Goal: Task Accomplishment & Management: Complete application form

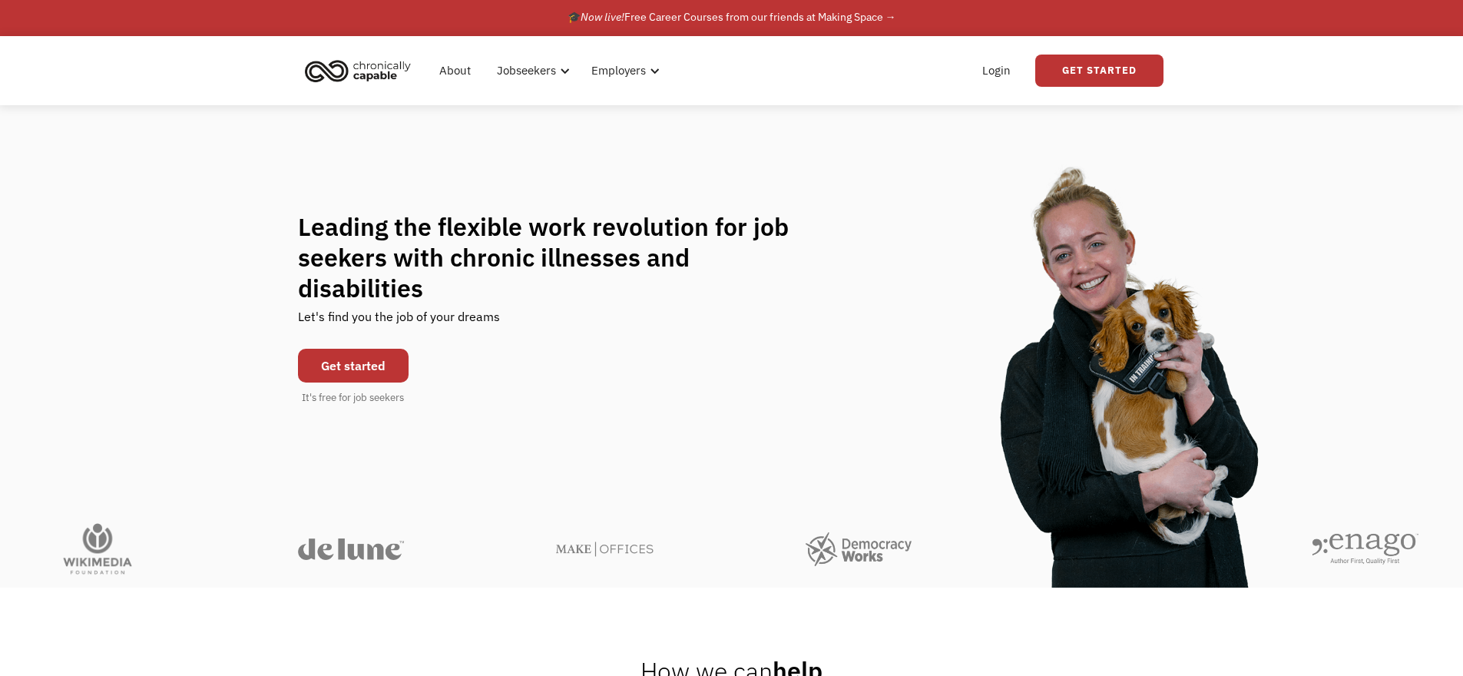
scroll to position [3, 0]
click at [380, 352] on link "Get started" at bounding box center [353, 365] width 111 height 34
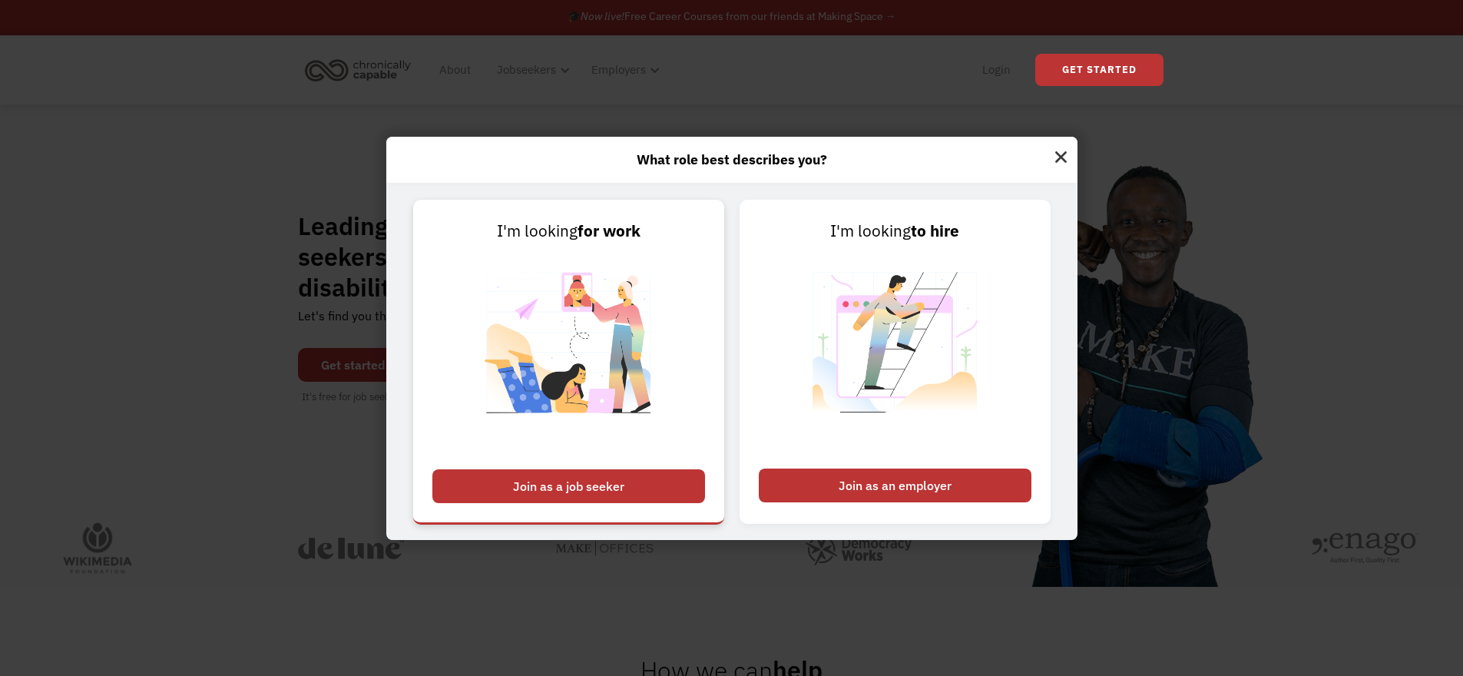
click at [600, 490] on div "Join as a job seeker" at bounding box center [568, 486] width 273 height 34
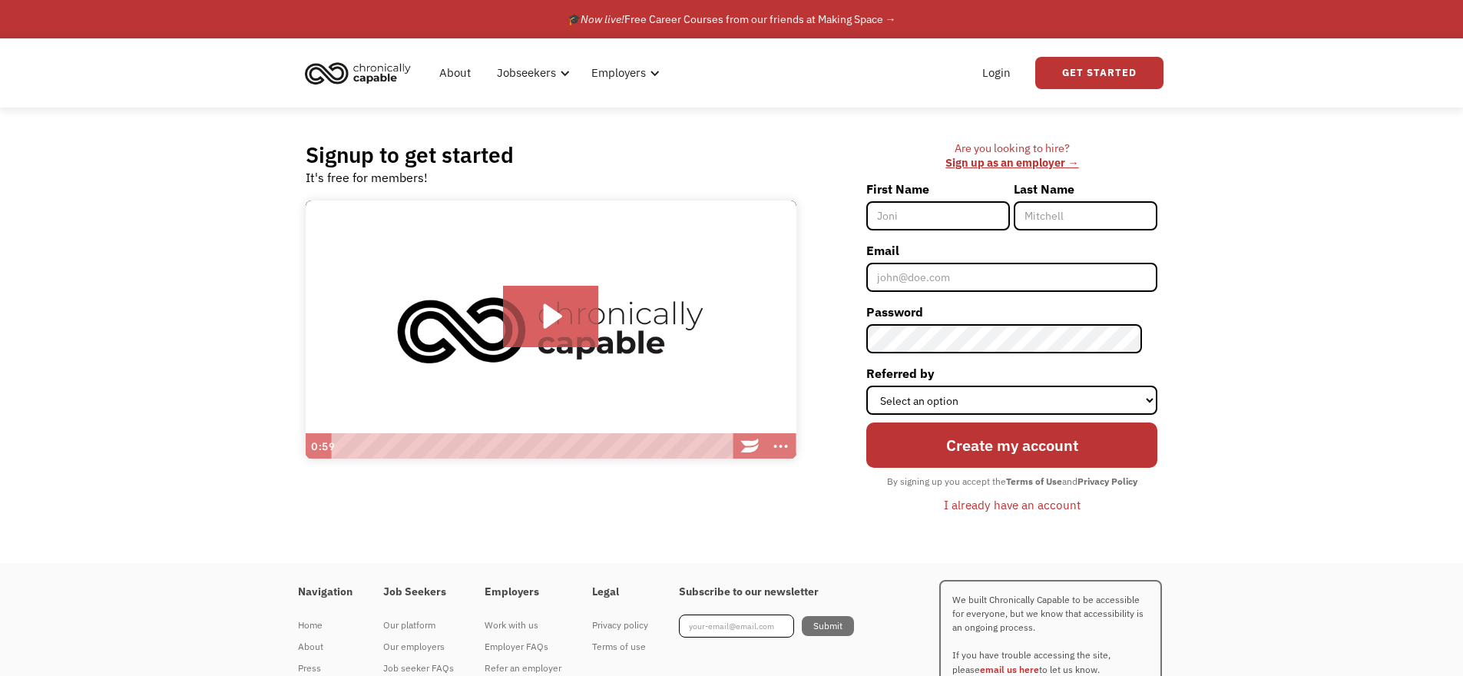
click at [923, 215] on input "First Name" at bounding box center [938, 215] width 144 height 29
type input "[PERSON_NAME]"
type input "Mlott"
click at [951, 285] on input "Email" at bounding box center [1011, 277] width 291 height 29
type input "[EMAIL_ADDRESS][DOMAIN_NAME]"
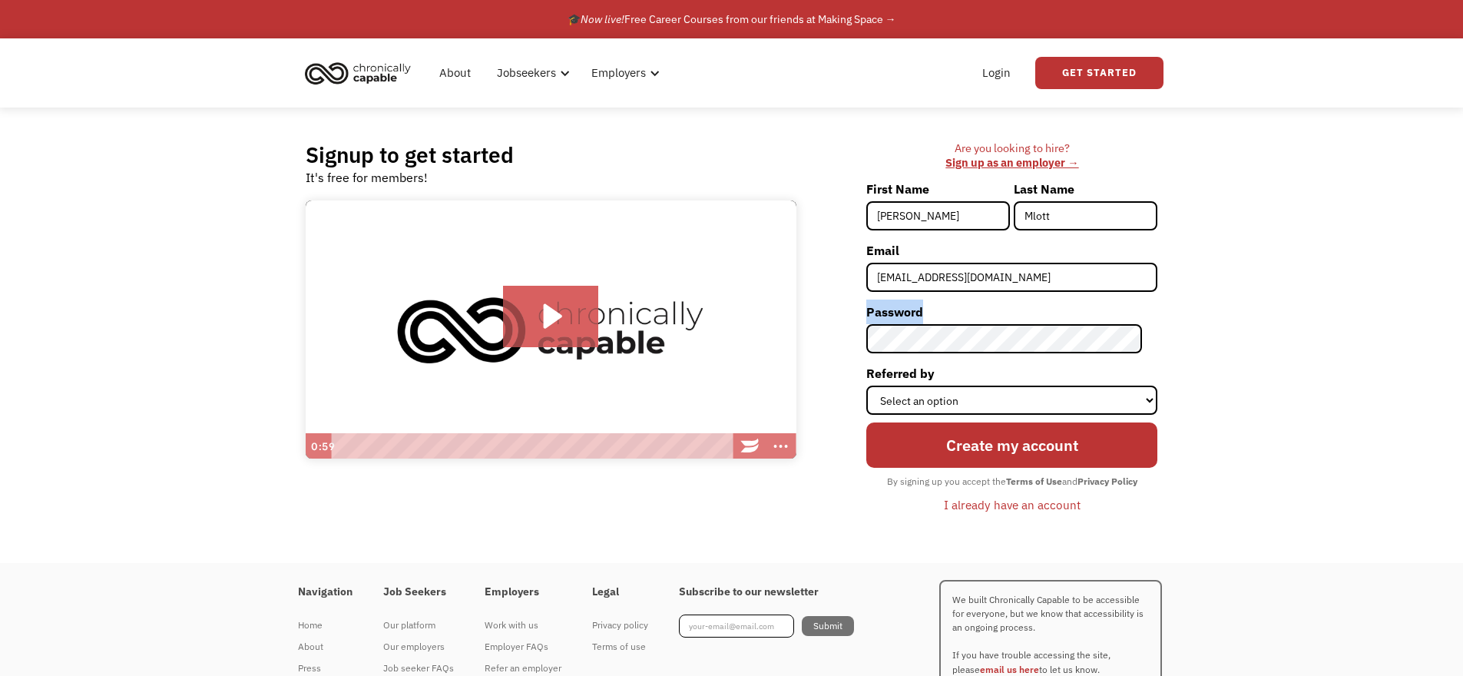
click at [953, 326] on form "First Name Laura Last Name Mlott Email mlottlaura@gmail.com Password Referred b…" at bounding box center [1011, 347] width 291 height 341
click at [997, 389] on select "Select an option Instagram Facebook Twitter Search Engine News Article Word of …" at bounding box center [1011, 399] width 291 height 29
select select "Search Engine"
click at [882, 385] on select "Select an option Instagram Facebook Twitter Search Engine News Article Word of …" at bounding box center [1011, 399] width 291 height 29
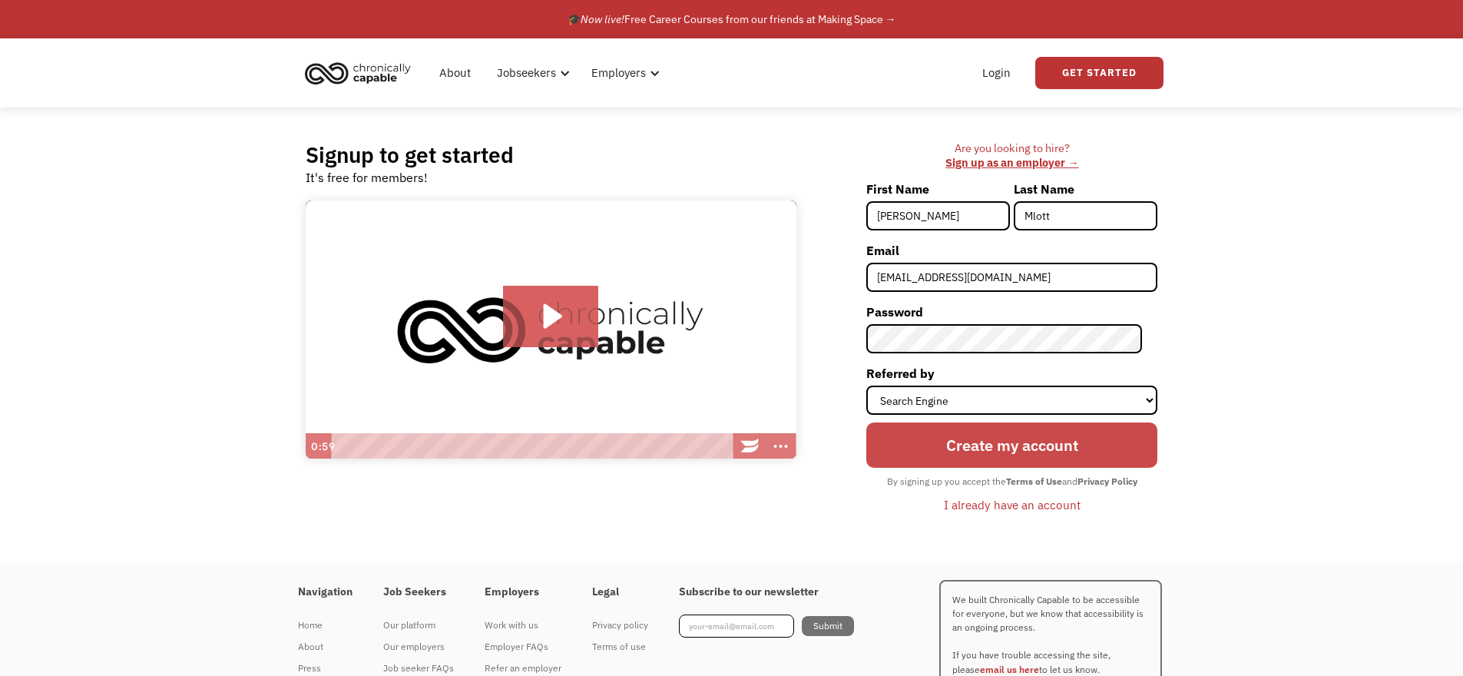
click at [993, 448] on input "Create my account" at bounding box center [1011, 444] width 291 height 45
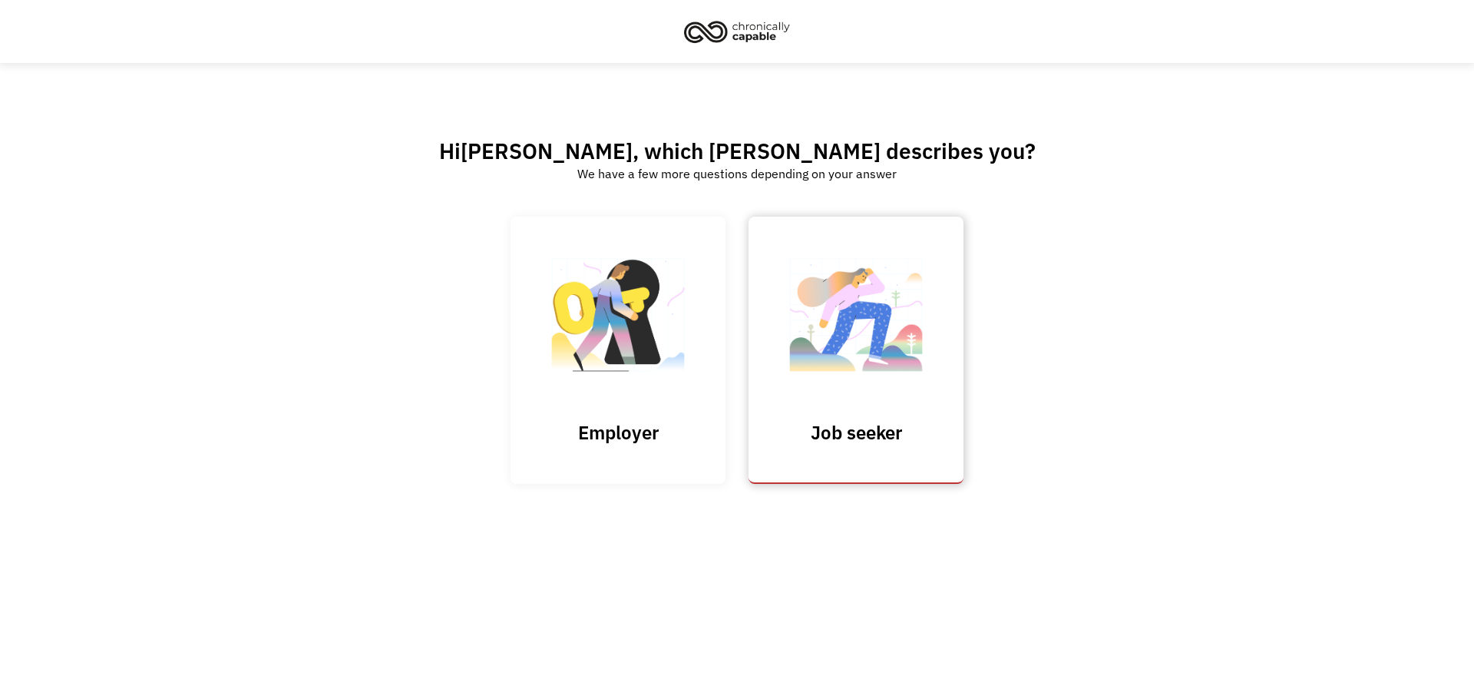
click at [913, 447] on link "Job seeker" at bounding box center [856, 350] width 215 height 266
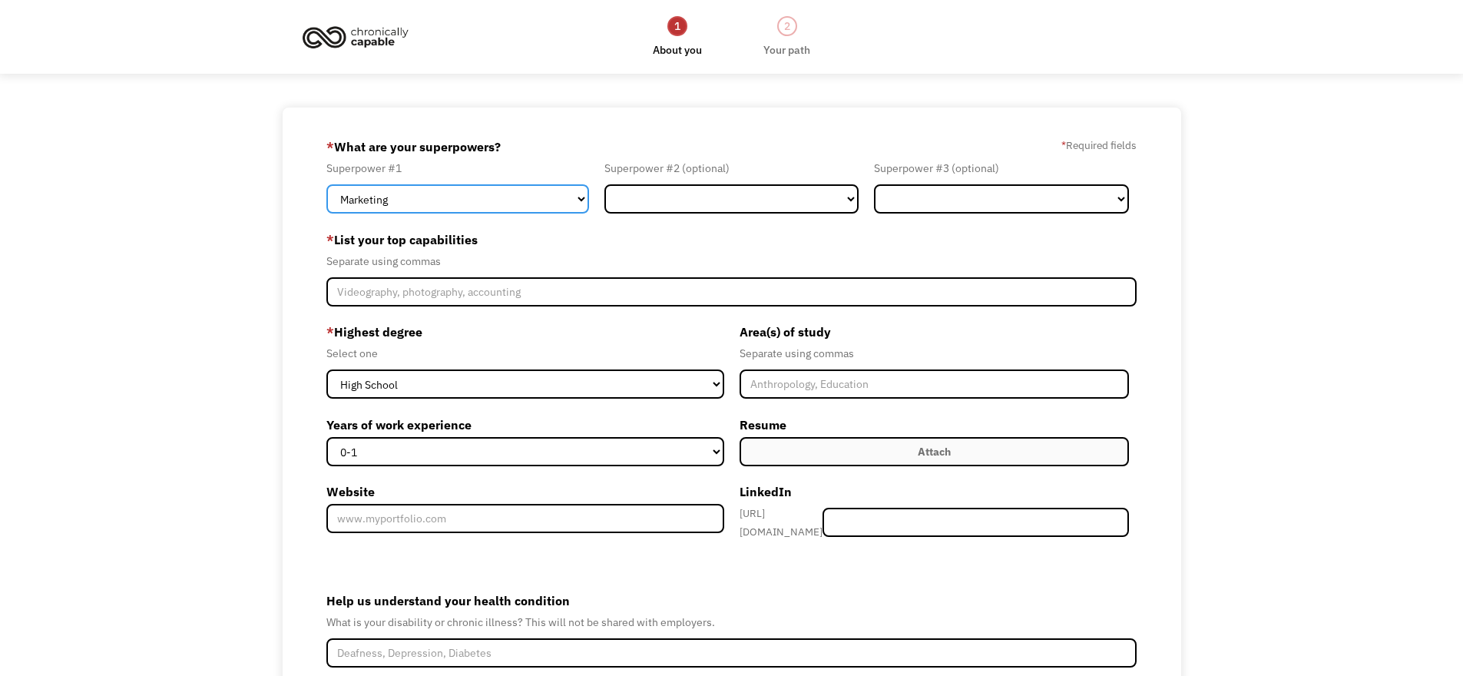
click at [495, 204] on select "Marketing Human Resources Finance Technology Operations Sales Industrial & Manu…" at bounding box center [457, 198] width 263 height 29
select select "Legal"
click at [326, 184] on select "Marketing Human Resources Finance Technology Operations Sales Industrial & Manu…" at bounding box center [457, 198] width 263 height 29
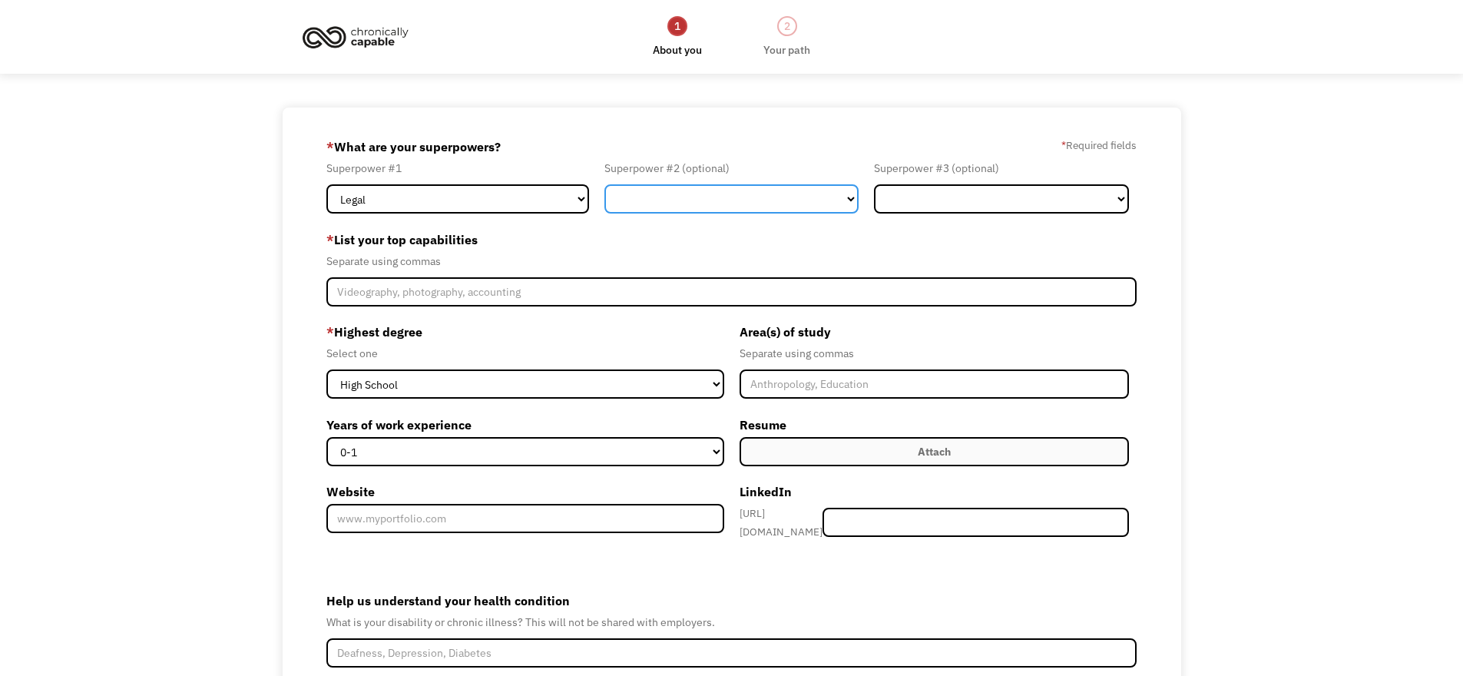
click at [637, 203] on select "Marketing Human Resources Finance Technology Operations Sales Industrial & Manu…" at bounding box center [731, 198] width 255 height 29
select select "Operations"
click at [604, 184] on select "Marketing Human Resources Finance Technology Operations Sales Industrial & Manu…" at bounding box center [731, 198] width 255 height 29
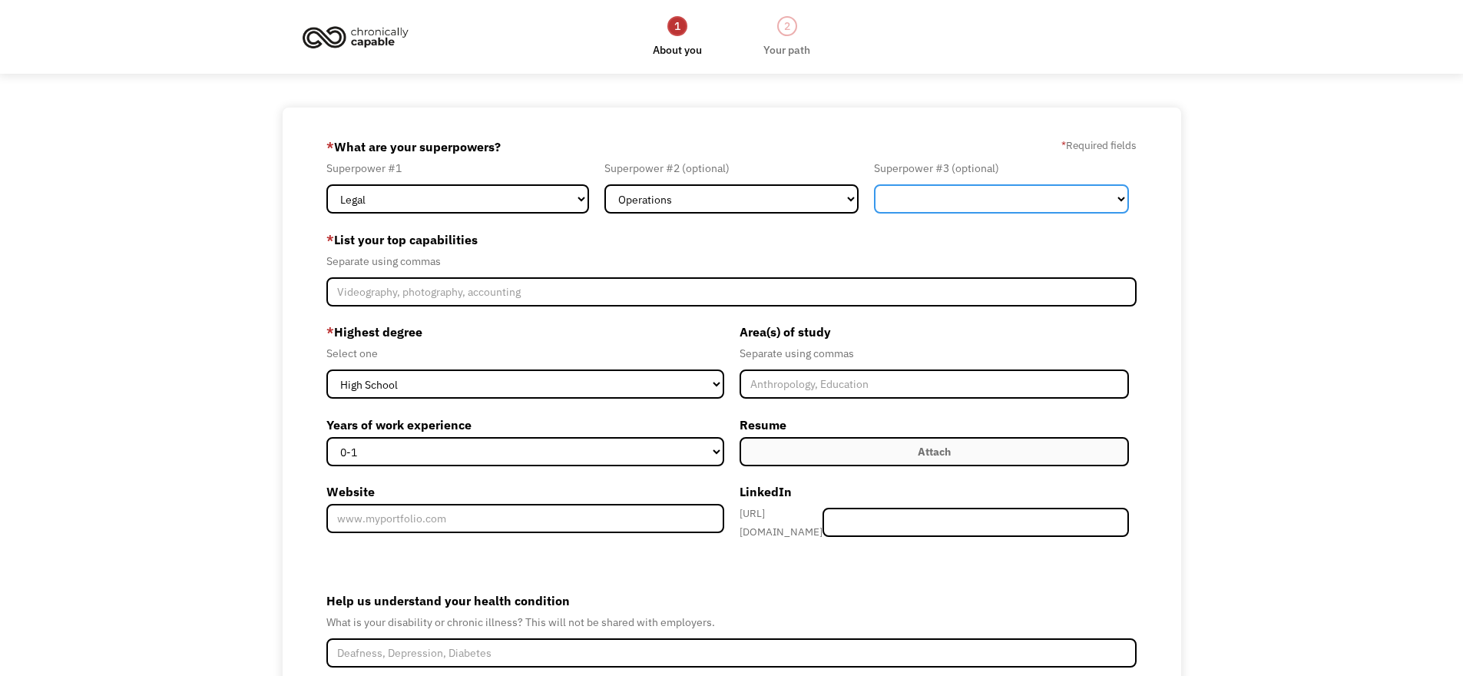
click at [932, 197] on select "Marketing Human Resources Finance Technology Operations Sales Industrial & Manu…" at bounding box center [1001, 198] width 255 height 29
select select "Administration"
click at [874, 184] on select "Marketing Human Resources Finance Technology Operations Sales Industrial & Manu…" at bounding box center [1001, 198] width 255 height 29
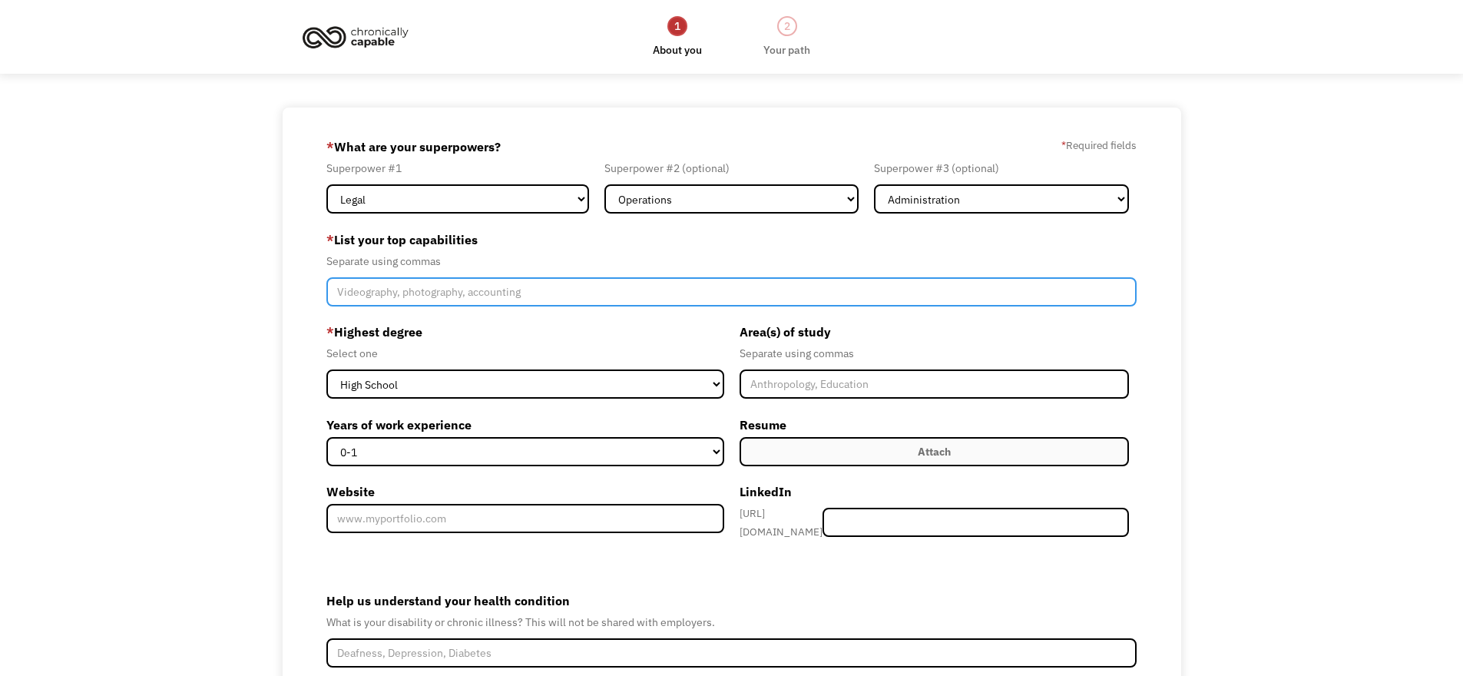
click at [510, 298] on input "Member-Create-Step1" at bounding box center [731, 291] width 811 height 29
click at [530, 293] on input "Investigative research, business writing, problem-solving." at bounding box center [731, 291] width 811 height 29
click at [625, 293] on input "Investigative research, business writing, problem-solving." at bounding box center [731, 291] width 811 height 29
type input "Investigative research, business writing, problem-solving, innovative thinking"
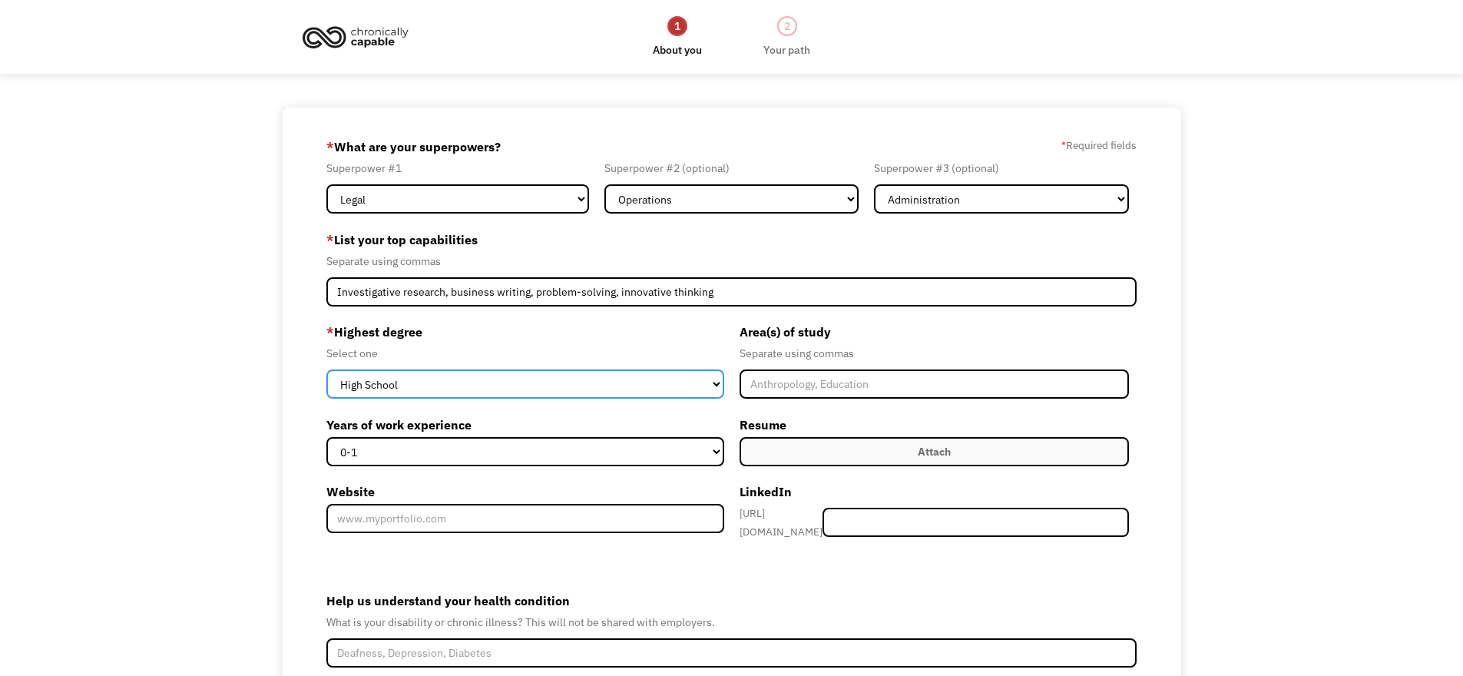
click at [469, 379] on select "High School Associates Bachelors Master's PhD" at bounding box center [525, 383] width 398 height 29
select select "bachelors"
click at [326, 369] on select "High School Associates Bachelors Master's PhD" at bounding box center [525, 383] width 398 height 29
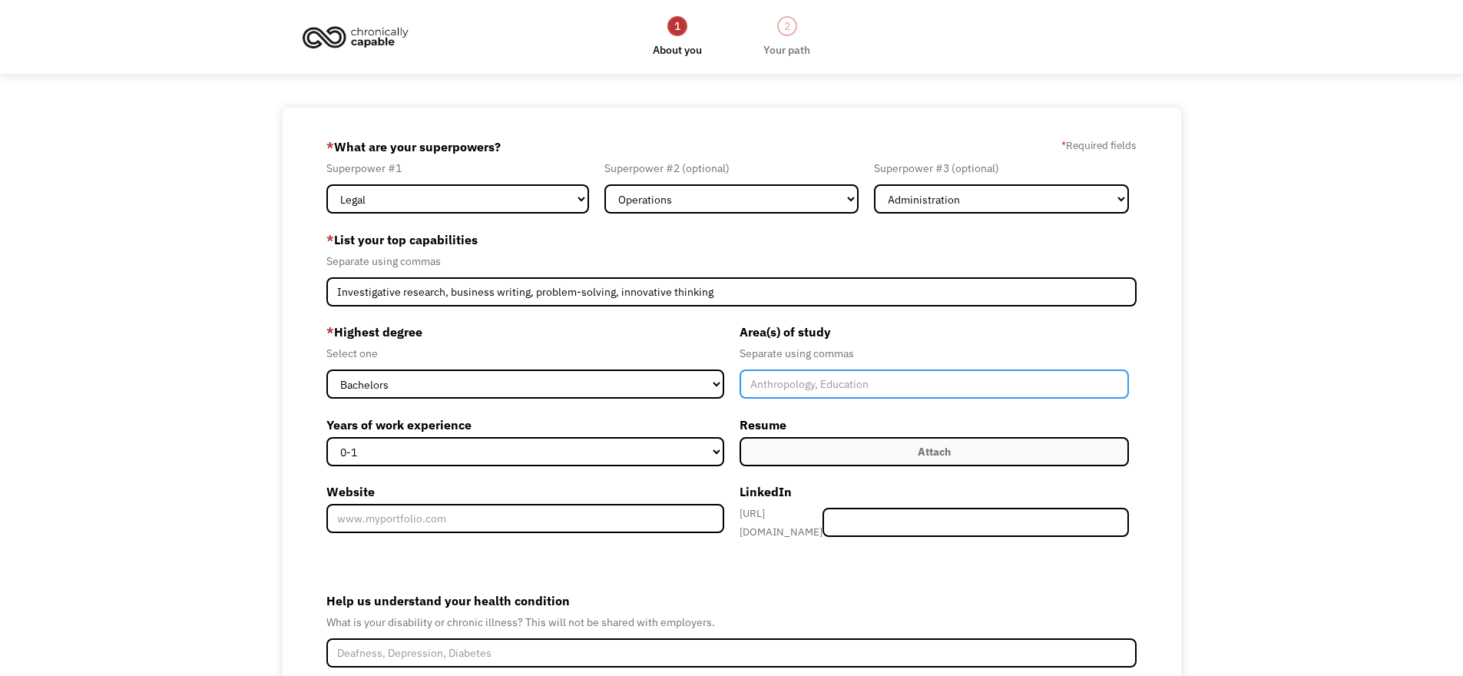
click at [772, 389] on input "Member-Create-Step1" at bounding box center [934, 383] width 390 height 29
type input "English"
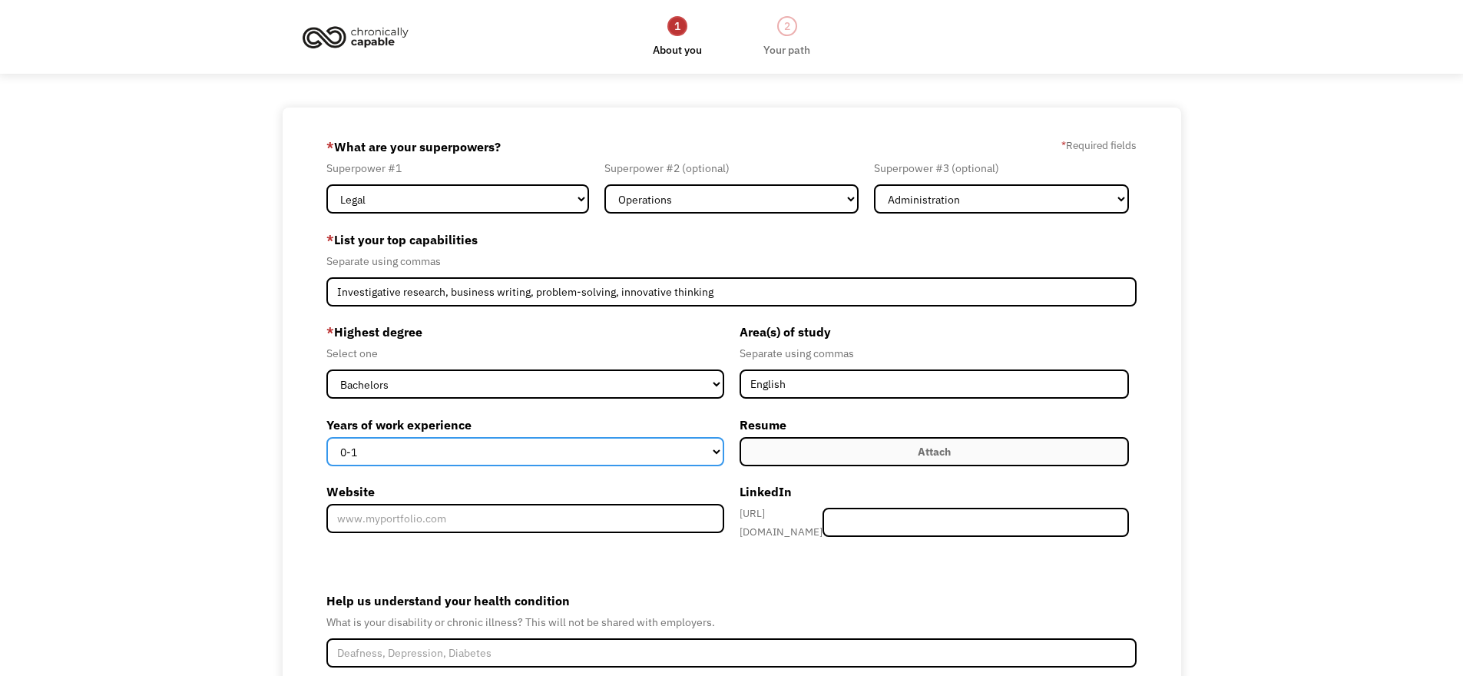
click at [623, 447] on select "0-1 2-4 5-10 11-15 15+" at bounding box center [525, 451] width 398 height 29
click at [326, 437] on select "0-1 2-4 5-10 11-15 15+" at bounding box center [525, 451] width 398 height 29
click at [433, 455] on select "0-1 2-4 5-10 11-15 15+" at bounding box center [525, 451] width 398 height 29
select select "11-15"
click at [326, 437] on select "0-1 2-4 5-10 11-15 15+" at bounding box center [525, 451] width 398 height 29
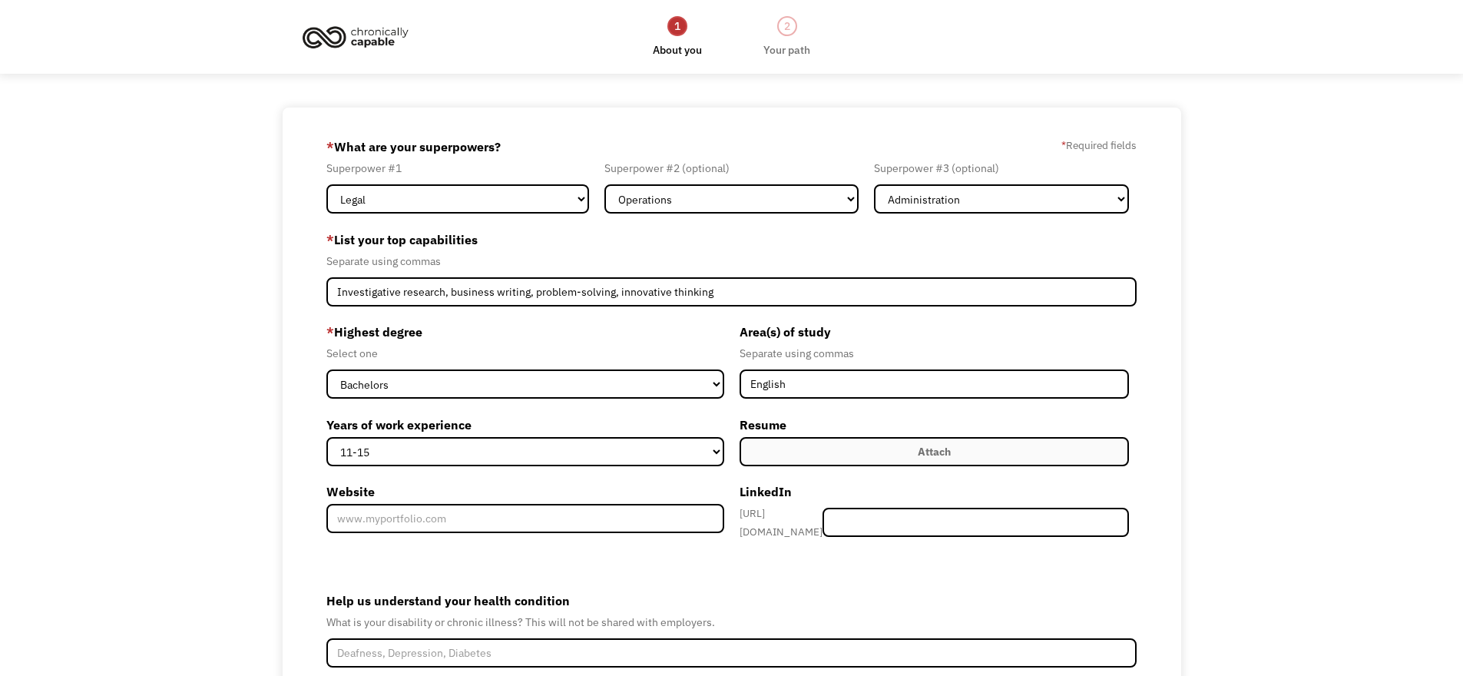
click at [820, 435] on label "Resume" at bounding box center [934, 424] width 390 height 25
click at [819, 448] on label "Attach" at bounding box center [934, 451] width 390 height 29
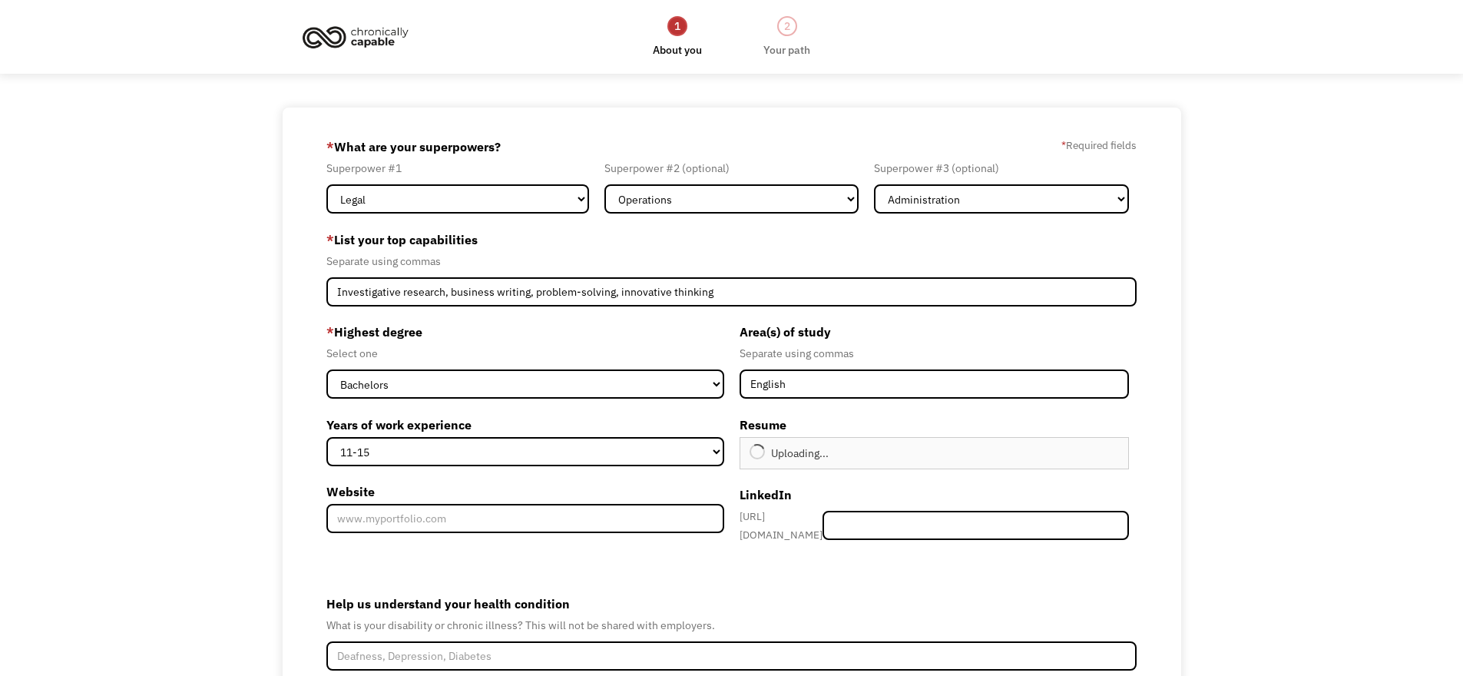
type input "Continue"
click at [964, 521] on input "Member-Create-Step1" at bounding box center [975, 525] width 306 height 29
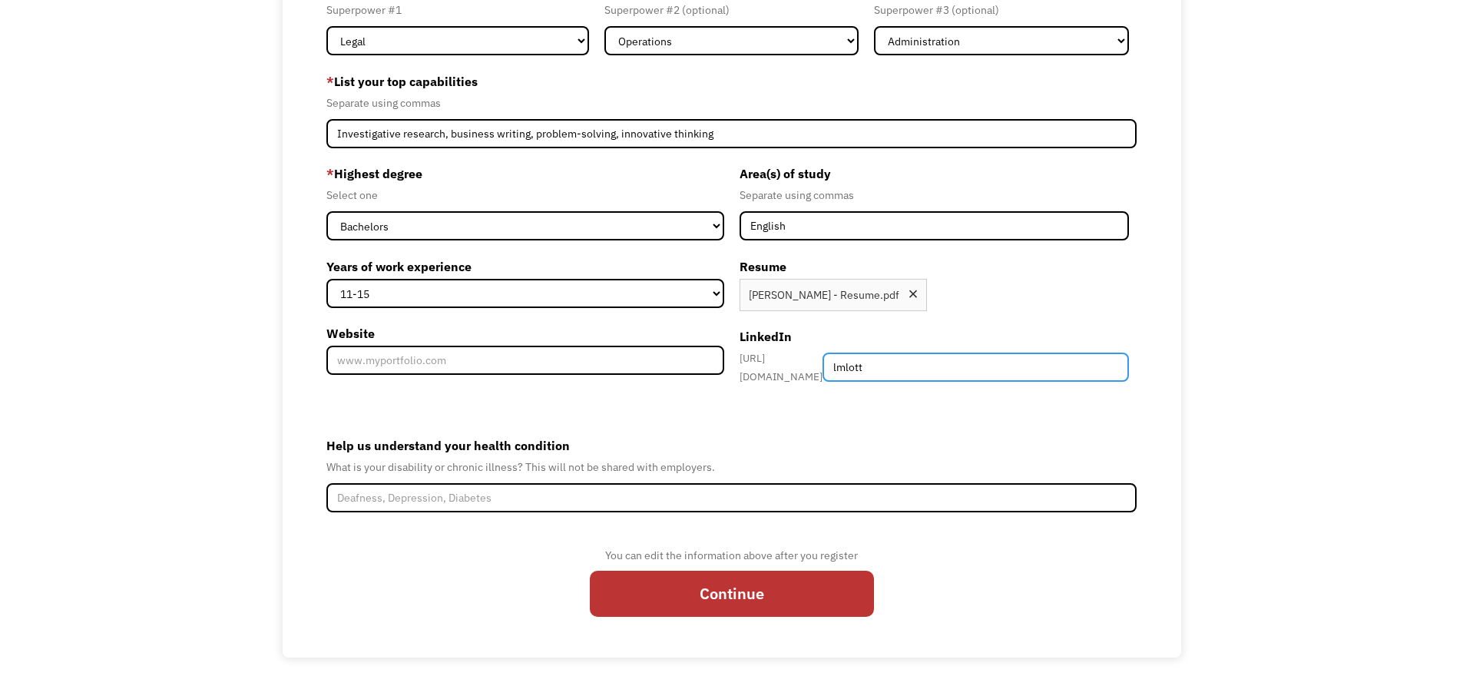
scroll to position [166, 0]
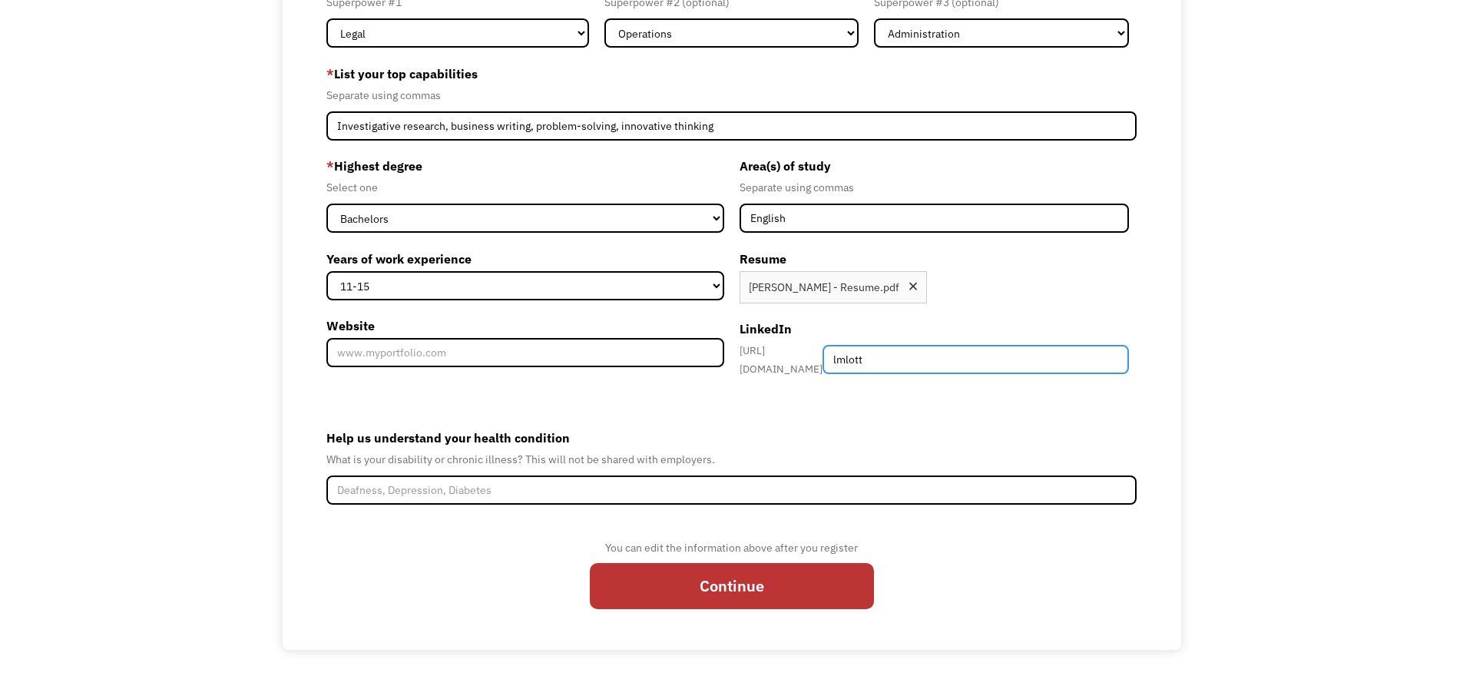
type input "lmlott"
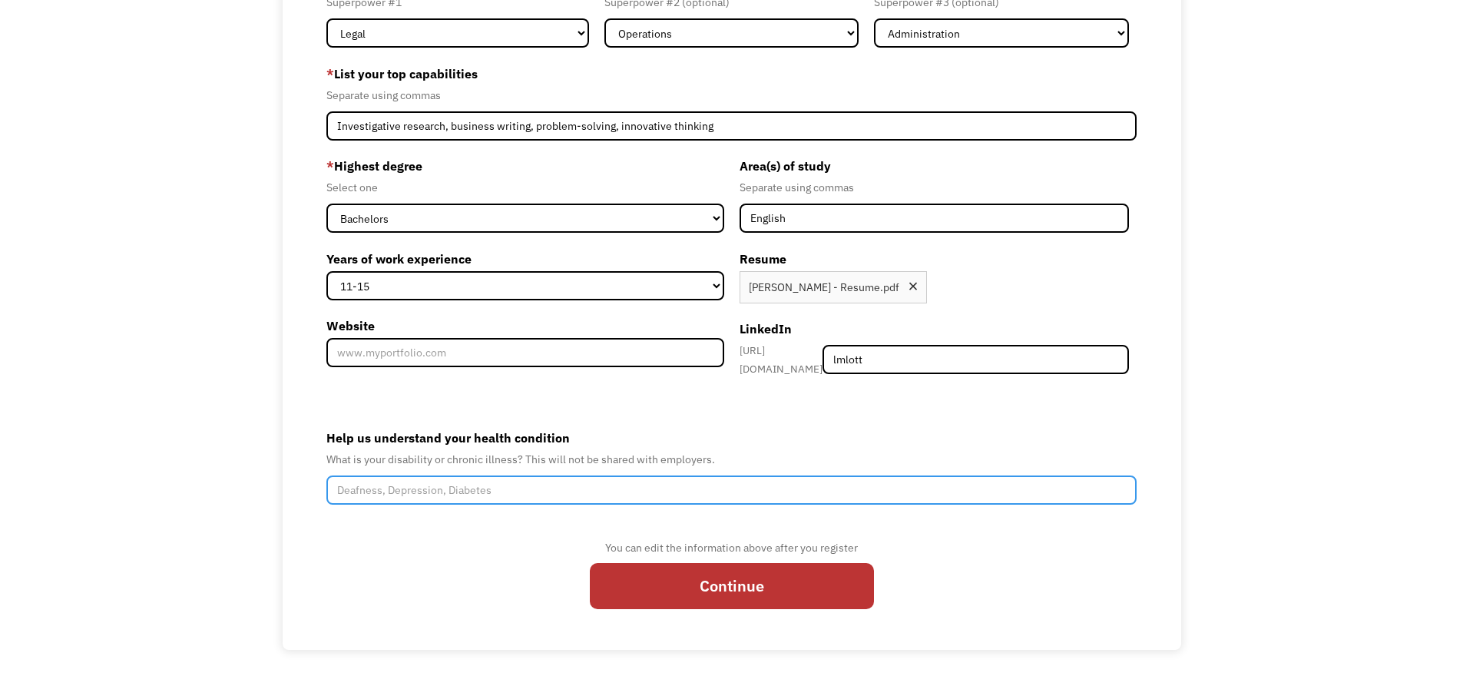
click at [565, 475] on input "Help us understand your health condition" at bounding box center [731, 489] width 811 height 29
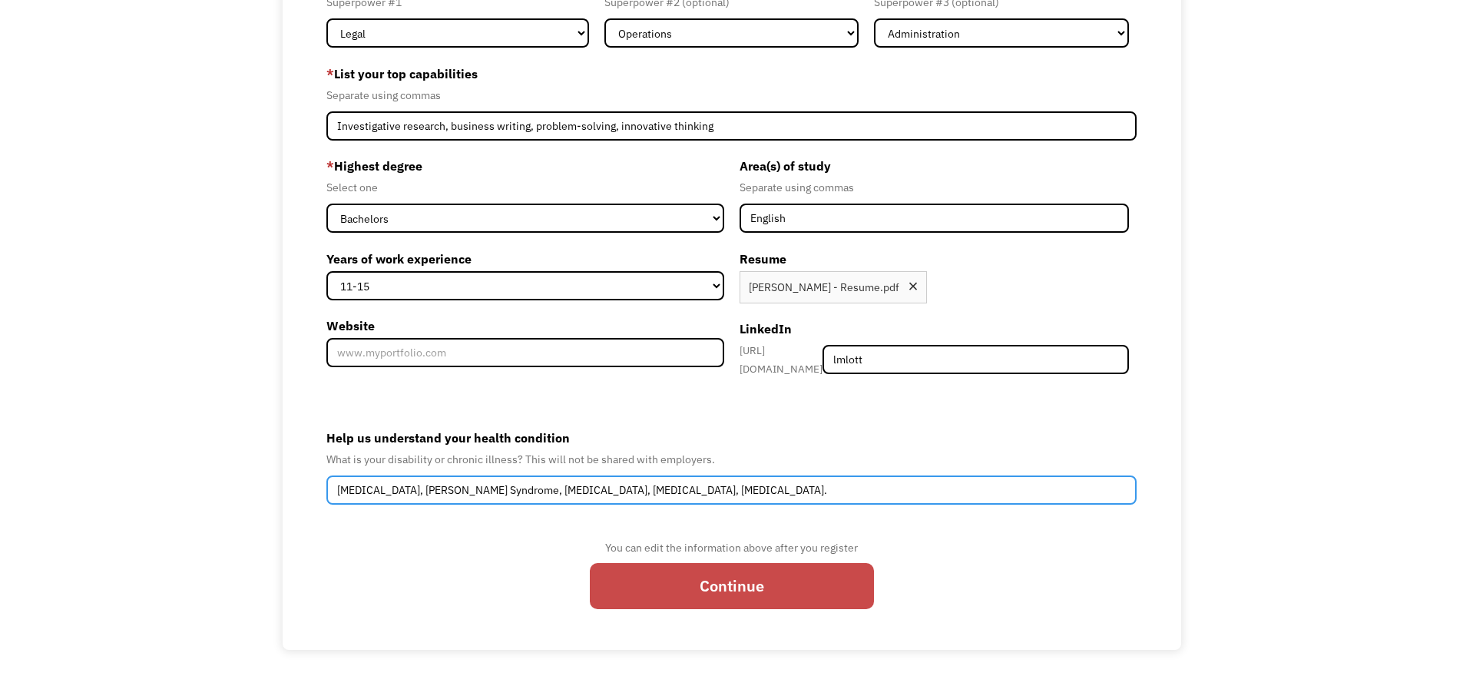
type input "Deafness, Ehlers-Danos Syndrome, ADHD, Autism, PTSD."
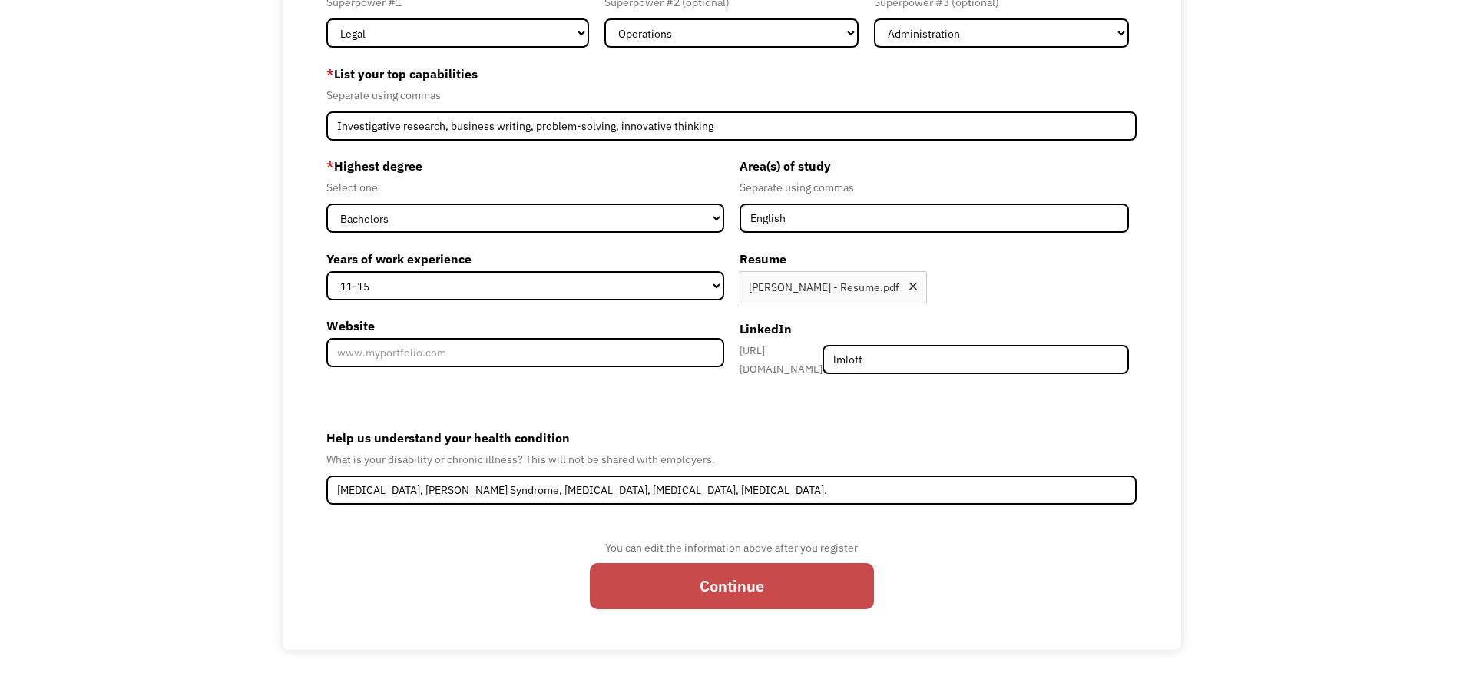
click at [700, 581] on input "Continue" at bounding box center [732, 585] width 284 height 45
type input "Please wait..."
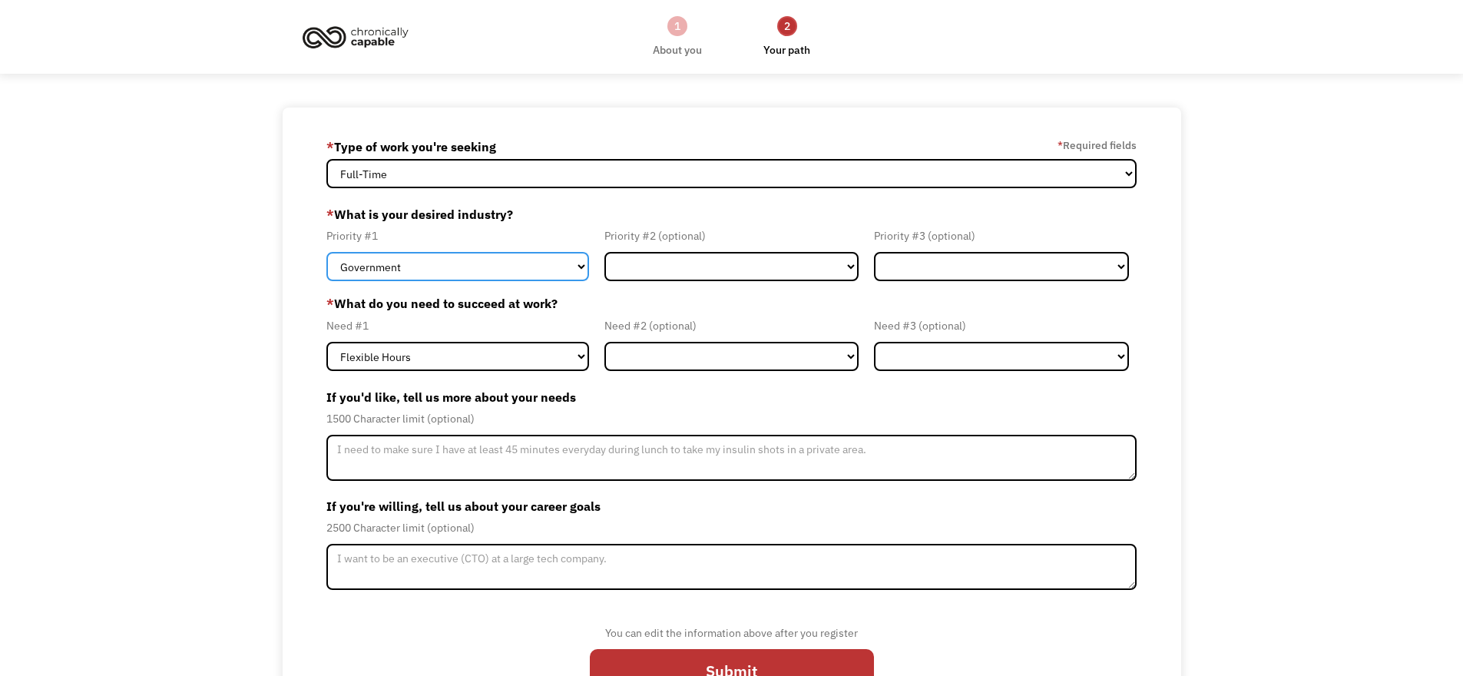
click at [518, 267] on select "Government Finance & Insurance Health & Social Care Tech & Engineering Creative…" at bounding box center [457, 266] width 263 height 29
select select "Health & Social Care"
click at [326, 252] on select "Government Finance & Insurance Health & Social Care Tech & Engineering Creative…" at bounding box center [457, 266] width 263 height 29
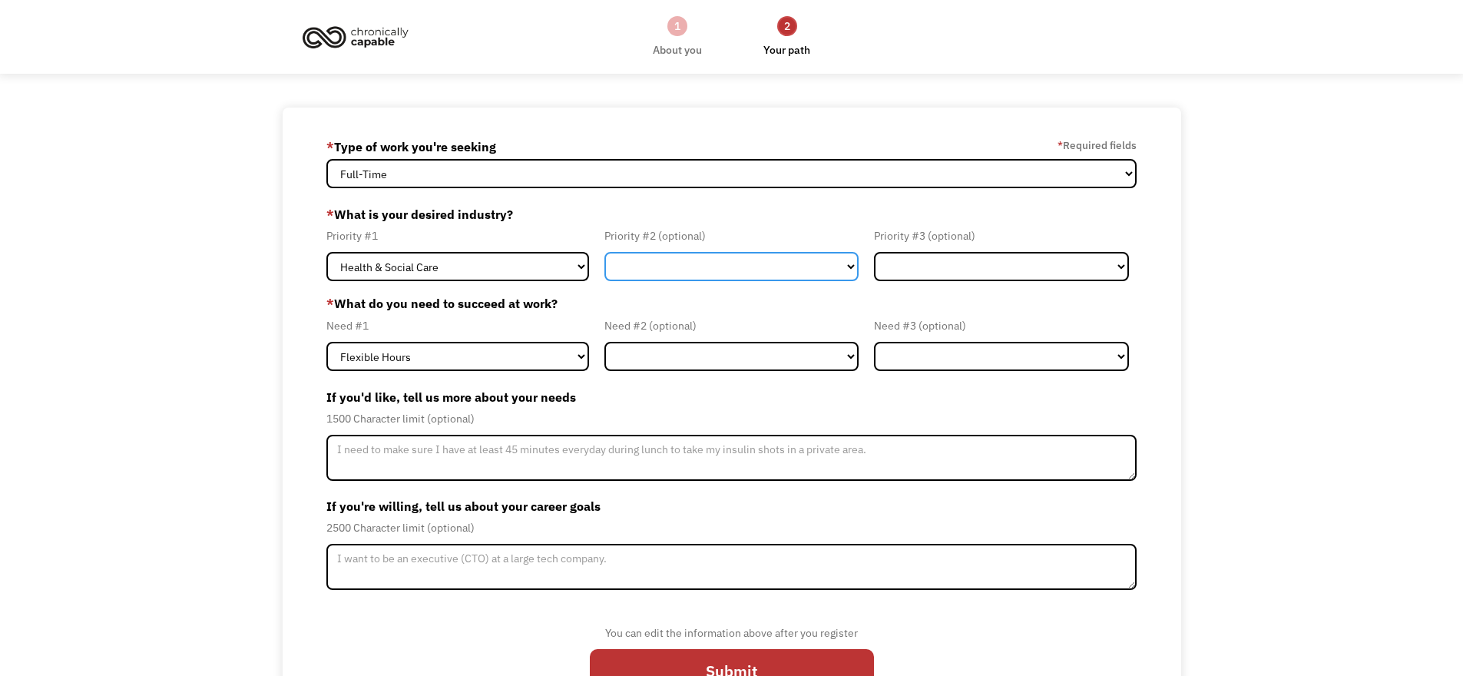
click at [663, 264] on select "Government Finance & Insurance Health & Social Care Tech & Engineering Creative…" at bounding box center [731, 266] width 255 height 29
select select "Other"
click at [604, 252] on select "Government Finance & Insurance Health & Social Care Tech & Engineering Creative…" at bounding box center [731, 266] width 255 height 29
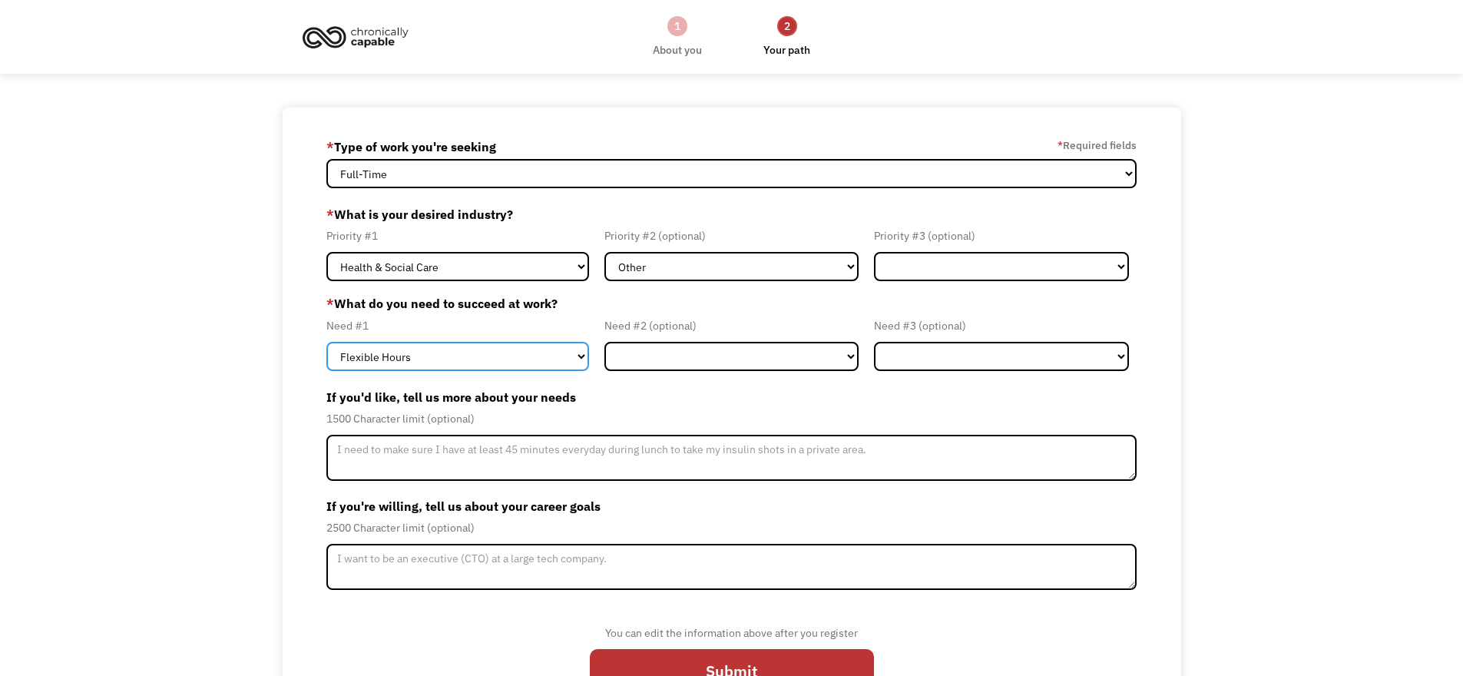
click at [481, 346] on select "Flexible Hours Remote Work Service Animal On-site Accommodations Visual Support…" at bounding box center [457, 356] width 263 height 29
select select "Remote Work"
click at [326, 342] on select "Flexible Hours Remote Work Service Animal On-site Accommodations Visual Support…" at bounding box center [457, 356] width 263 height 29
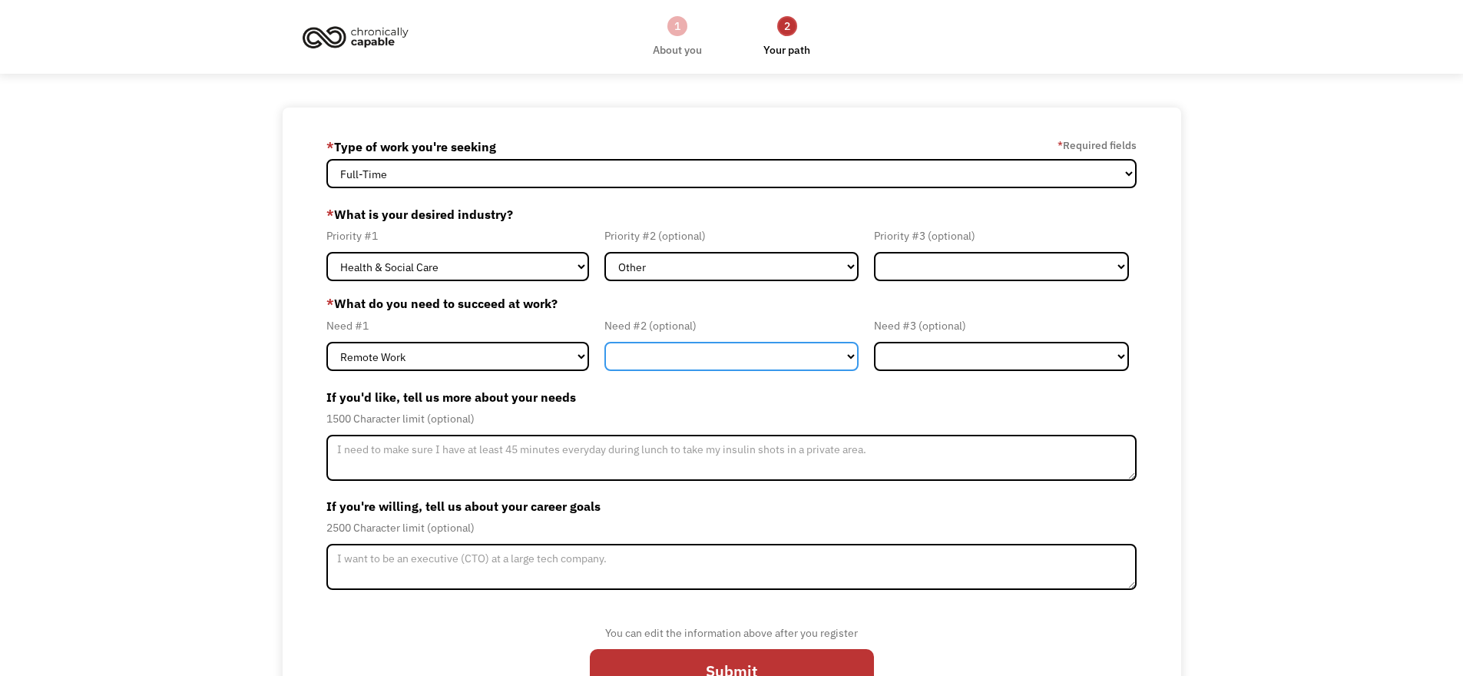
click at [682, 366] on select "Flexible Hours Remote Work Service Animal On-site Accommodations Visual Support…" at bounding box center [731, 356] width 255 height 29
select select "Flexible Hours"
click at [604, 342] on select "Flexible Hours Remote Work Service Animal On-site Accommodations Visual Support…" at bounding box center [731, 356] width 255 height 29
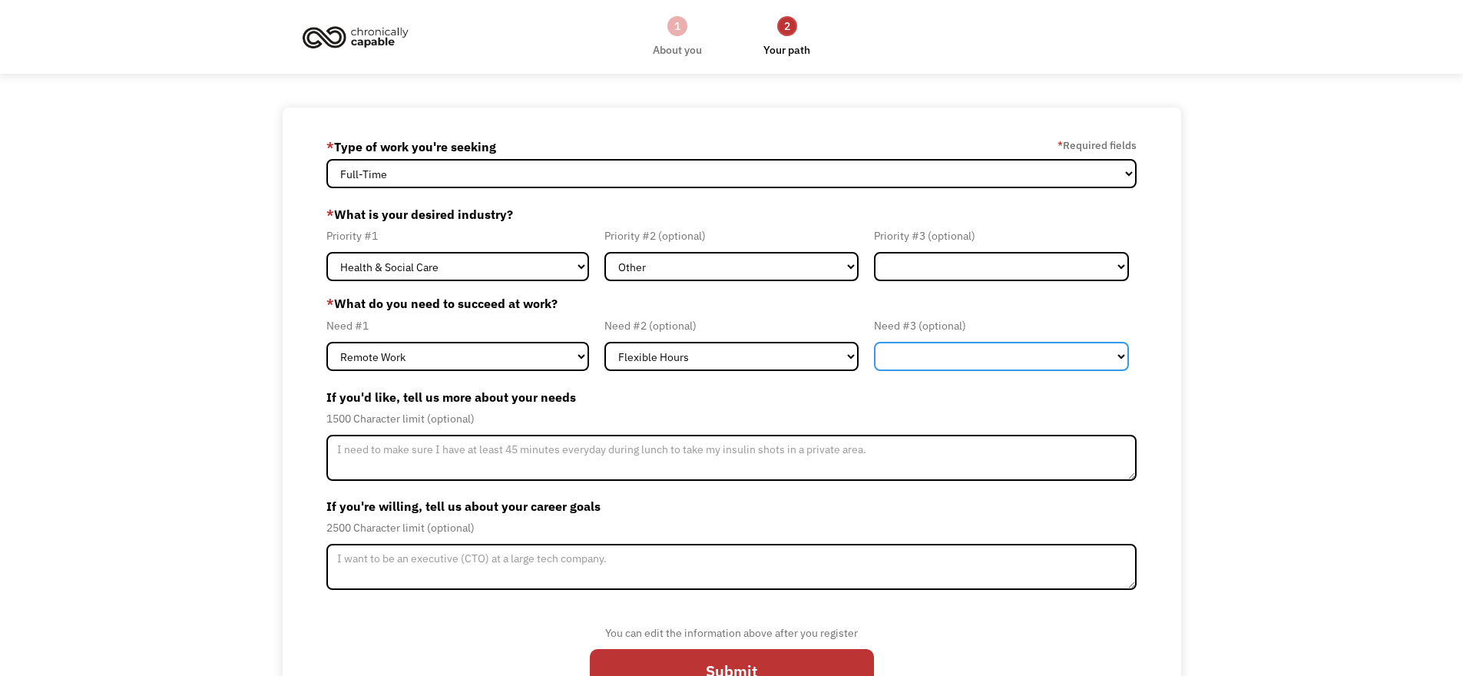
click at [933, 366] on select "Flexible Hours Remote Work Service Animal On-site Accommodations Visual Support…" at bounding box center [1001, 356] width 255 height 29
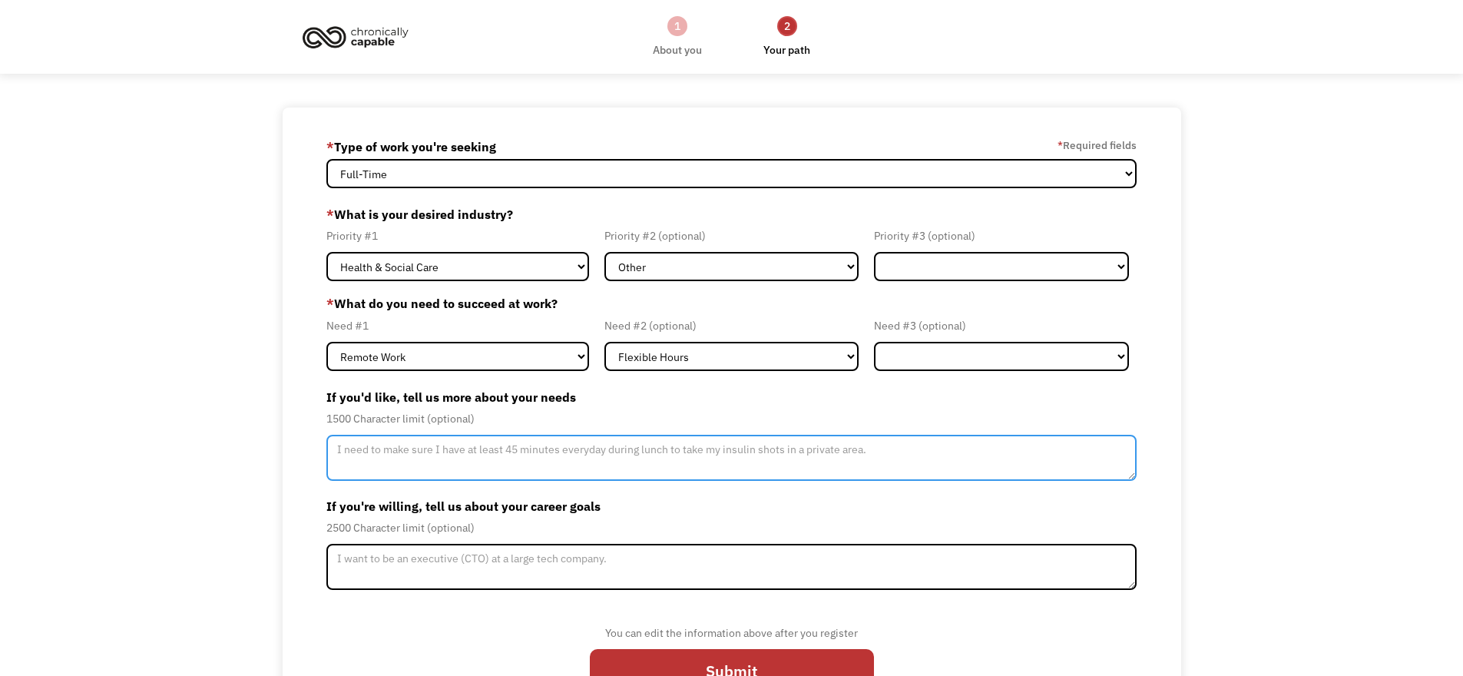
click at [511, 451] on textarea "Member-Update-Form-Step2" at bounding box center [731, 458] width 811 height 46
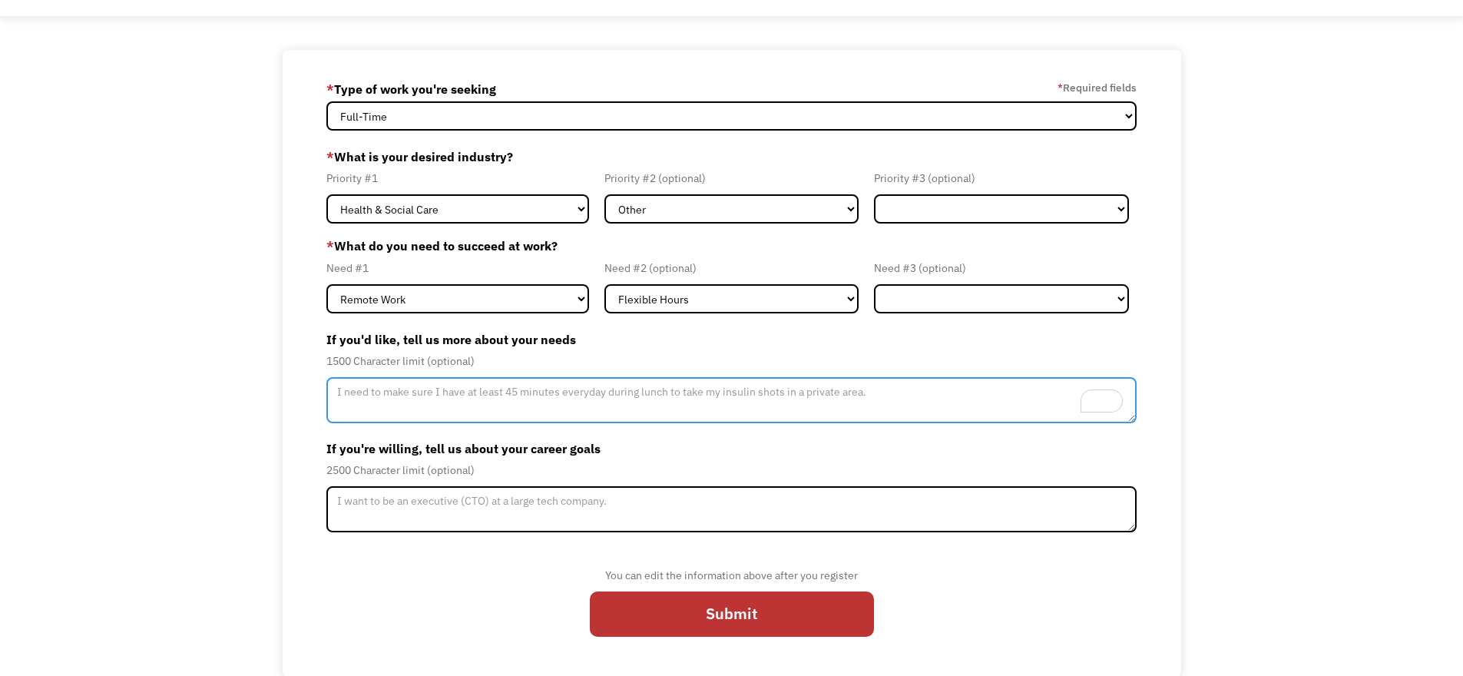
scroll to position [59, 0]
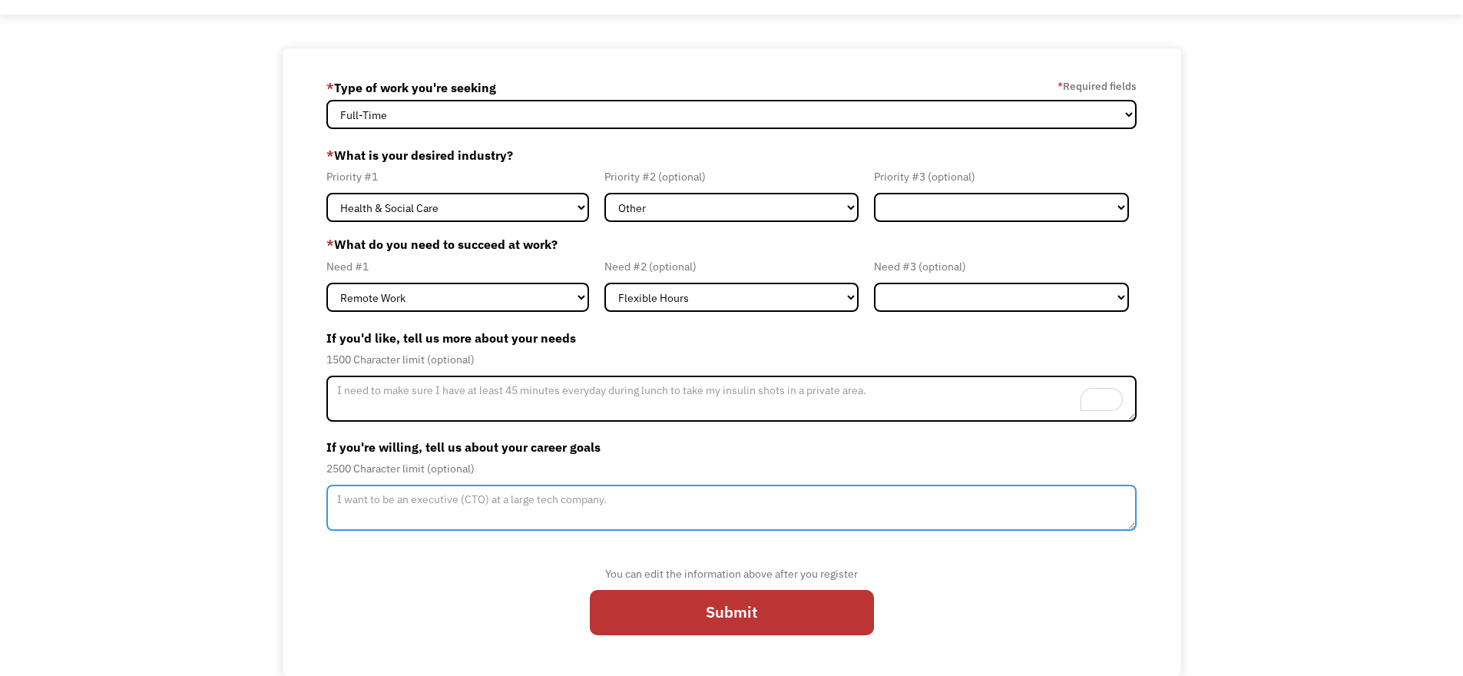
click at [637, 505] on textarea "Member-Update-Form-Step2" at bounding box center [731, 508] width 811 height 46
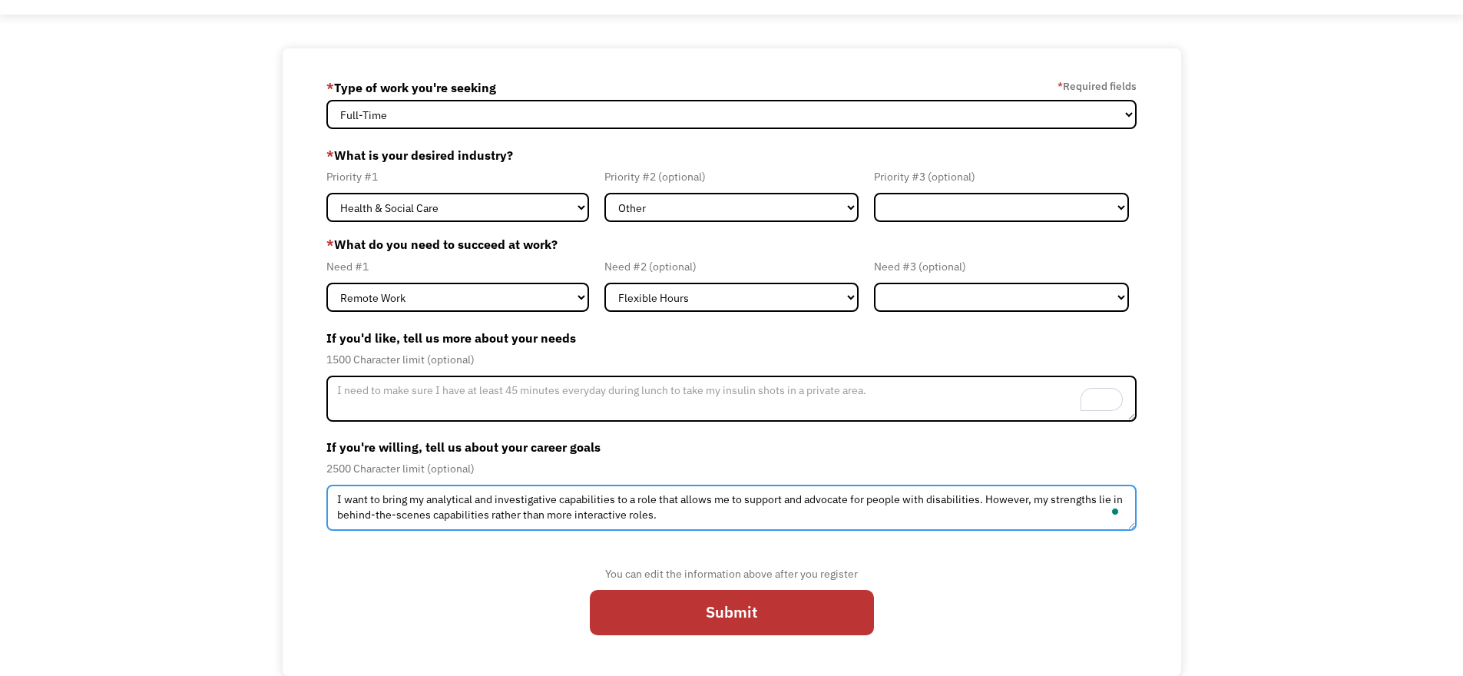
click at [686, 520] on textarea "I want to bring my analytical and investigative capabilities to a role that all…" at bounding box center [731, 508] width 811 height 46
click at [979, 501] on textarea "I want to bring my analytical and investigative capabilities to a role that all…" at bounding box center [731, 508] width 811 height 46
click at [685, 515] on textarea "I want to bring my analytical and investigative capabilities to a role that all…" at bounding box center [731, 508] width 811 height 46
click at [696, 520] on textarea "I want to bring my analytical and investigative capabilities to a role that all…" at bounding box center [731, 508] width 811 height 46
paste textarea "and I am eager to apply my skills and experience to help and promote progress f…"
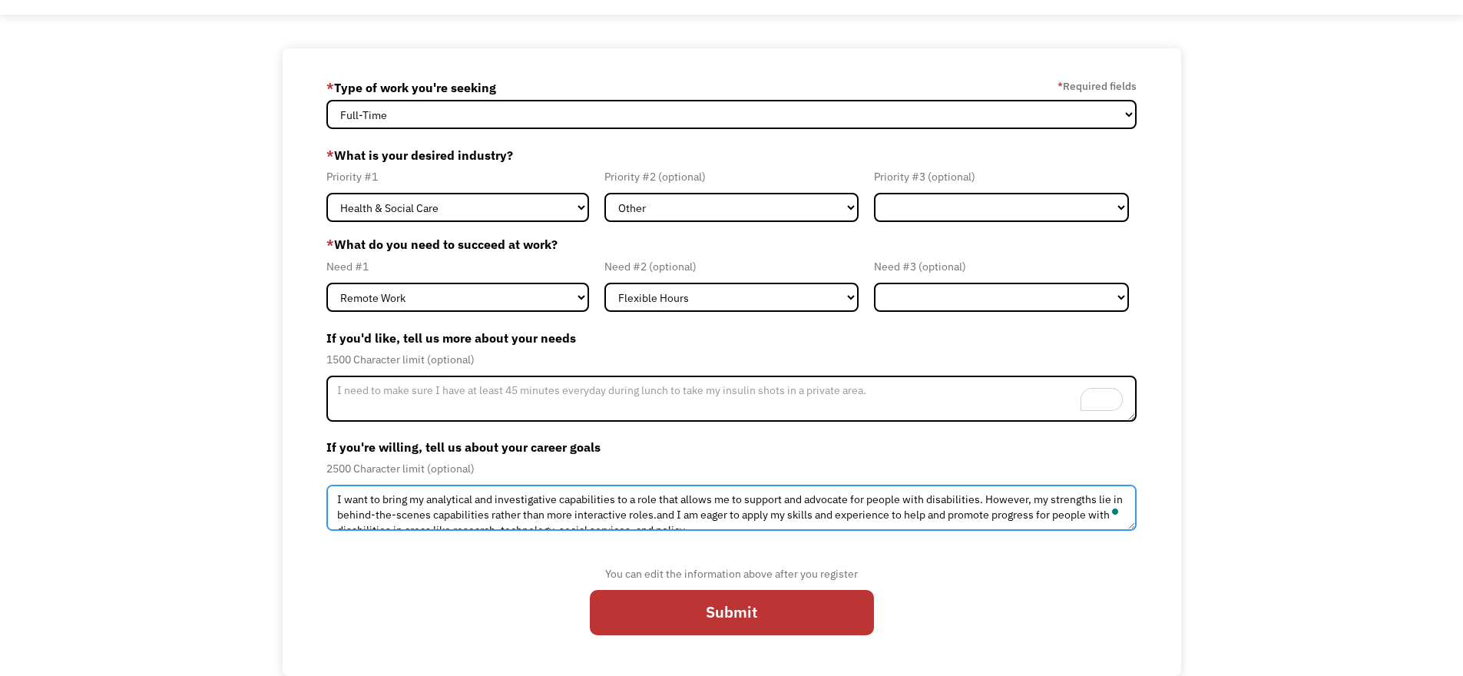
scroll to position [8, 0]
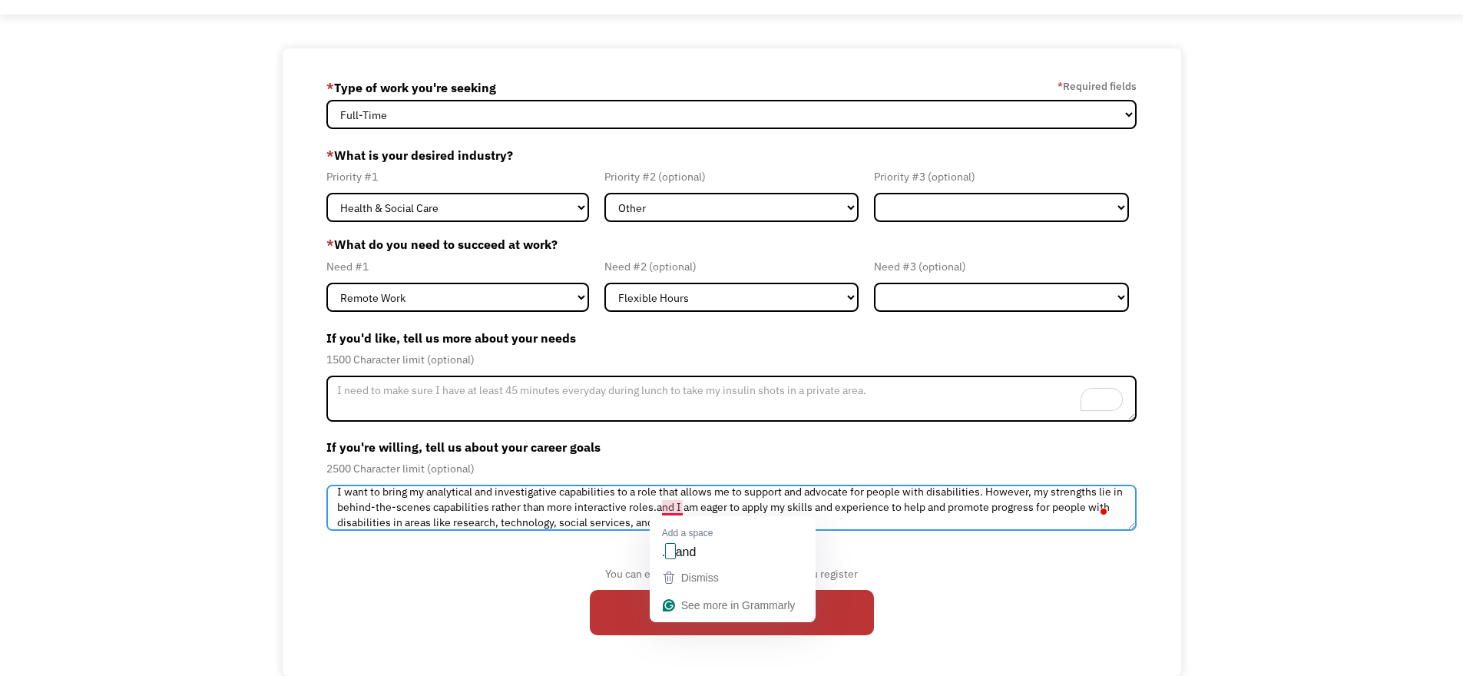
drag, startPoint x: 683, startPoint y: 506, endPoint x: 667, endPoint y: 508, distance: 15.4
click at [667, 508] on textarea "I want to bring my analytical and investigative capabilities to a role that all…" at bounding box center [731, 508] width 811 height 46
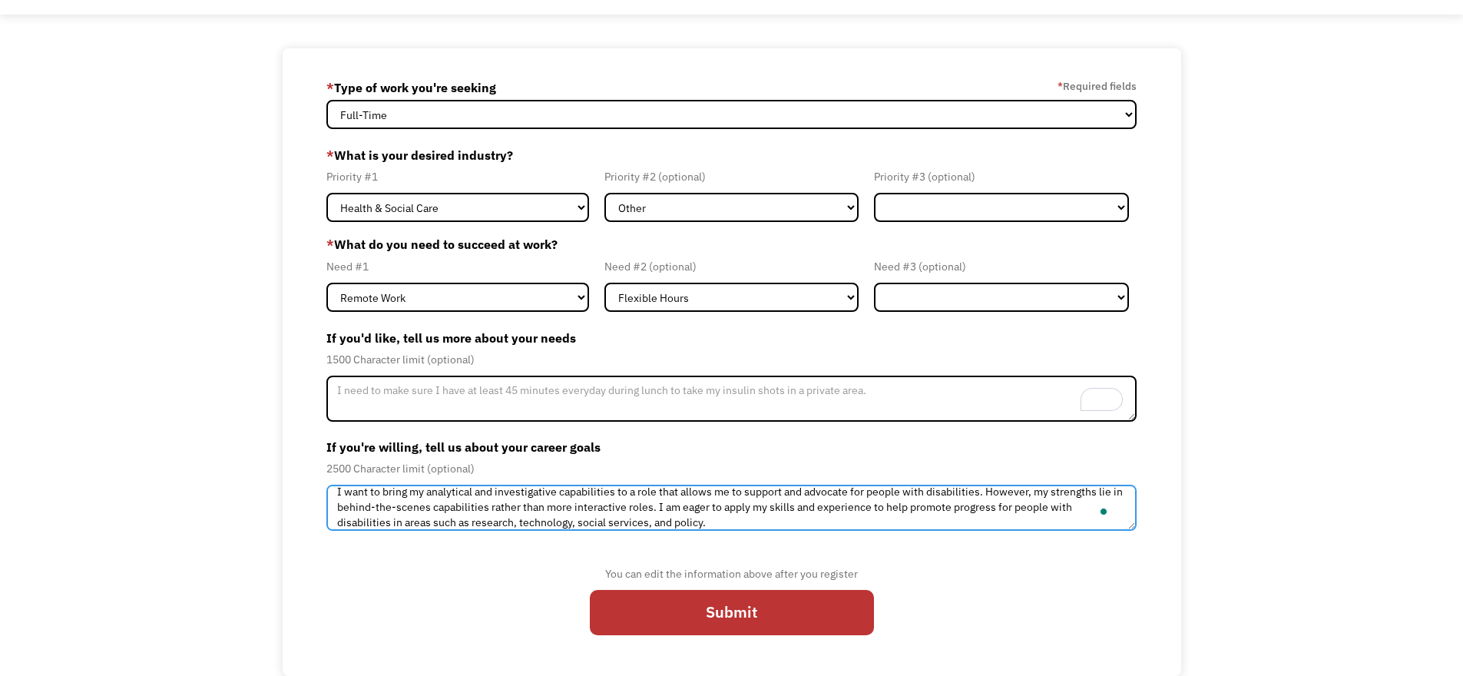
scroll to position [0, 0]
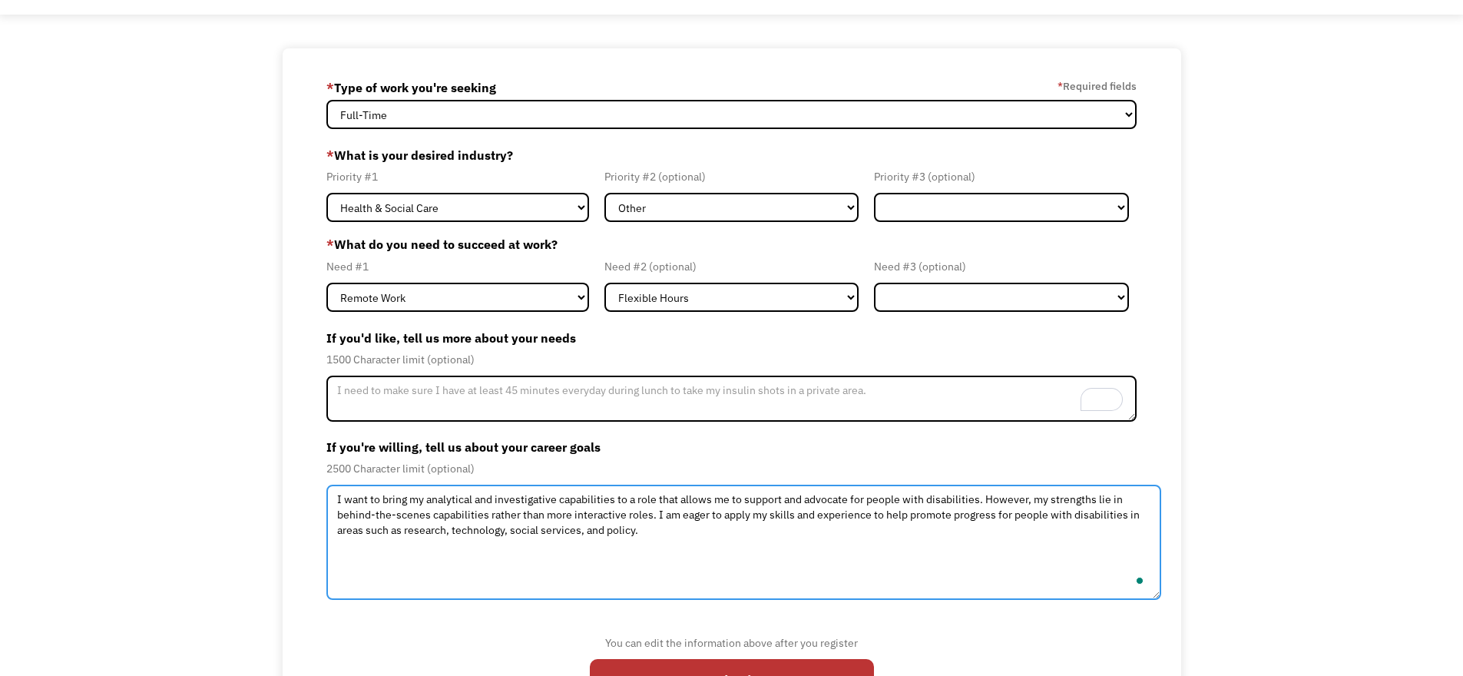
drag, startPoint x: 1130, startPoint y: 528, endPoint x: 1154, endPoint y: 597, distance: 73.3
click at [1154, 597] on textarea "I want to bring my analytical and investigative capabilities to a role that all…" at bounding box center [743, 542] width 835 height 115
click at [676, 533] on textarea "I want to bring my analytical and investigative capabilities to a role that all…" at bounding box center [743, 542] width 835 height 115
click at [842, 529] on textarea "I want to bring my analytical and investigative capabilities to a role that all…" at bounding box center [743, 542] width 835 height 115
click at [991, 504] on textarea "I want to bring my analytical and investigative capabilities to a role that all…" at bounding box center [743, 542] width 835 height 115
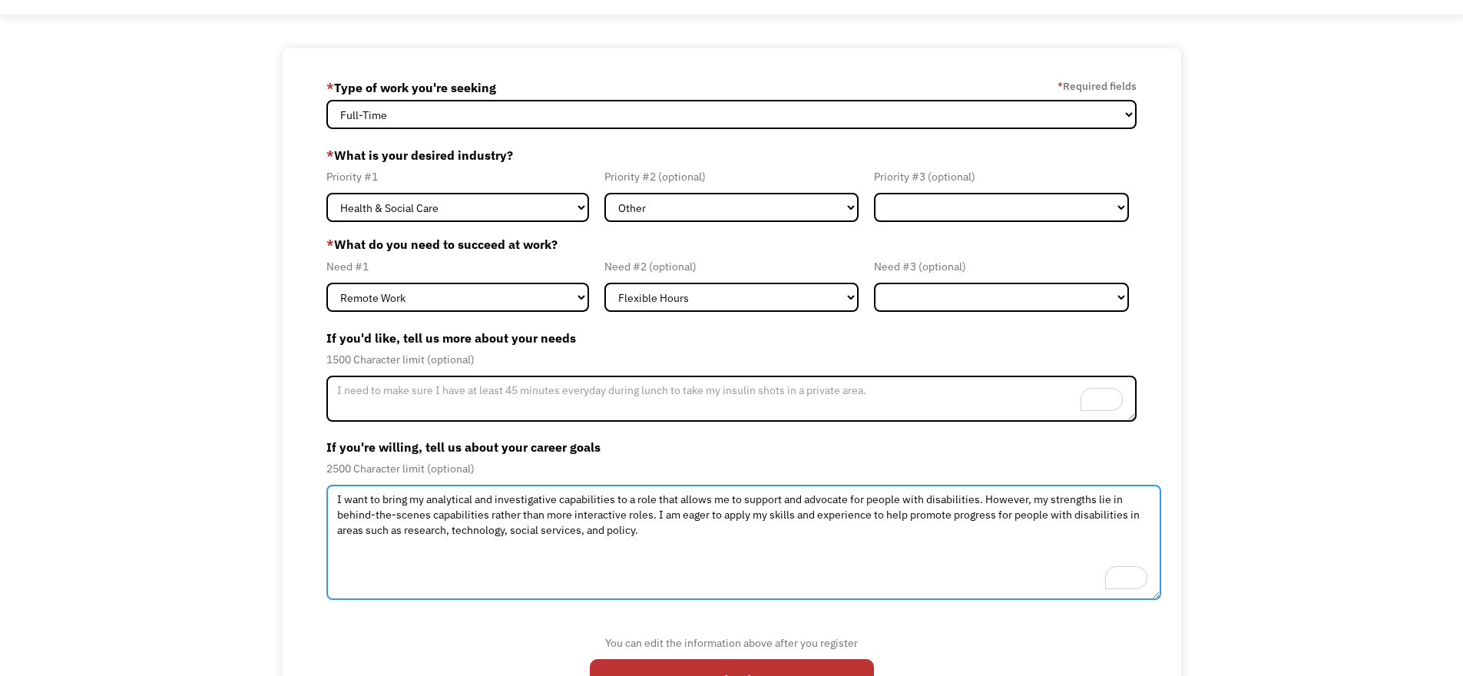
click at [975, 503] on textarea "I want to bring my analytical and investigative capabilities to a role that all…" at bounding box center [743, 542] width 835 height 115
click at [976, 501] on textarea "I want to bring my analytical and investigative capabilities to a role that all…" at bounding box center [743, 542] width 835 height 115
drag, startPoint x: 656, startPoint y: 513, endPoint x: 981, endPoint y: 498, distance: 325.9
click at [981, 498] on textarea "I want to bring my analytical and investigative capabilities to a role that all…" at bounding box center [743, 542] width 835 height 115
drag, startPoint x: 994, startPoint y: 516, endPoint x: 307, endPoint y: 490, distance: 687.7
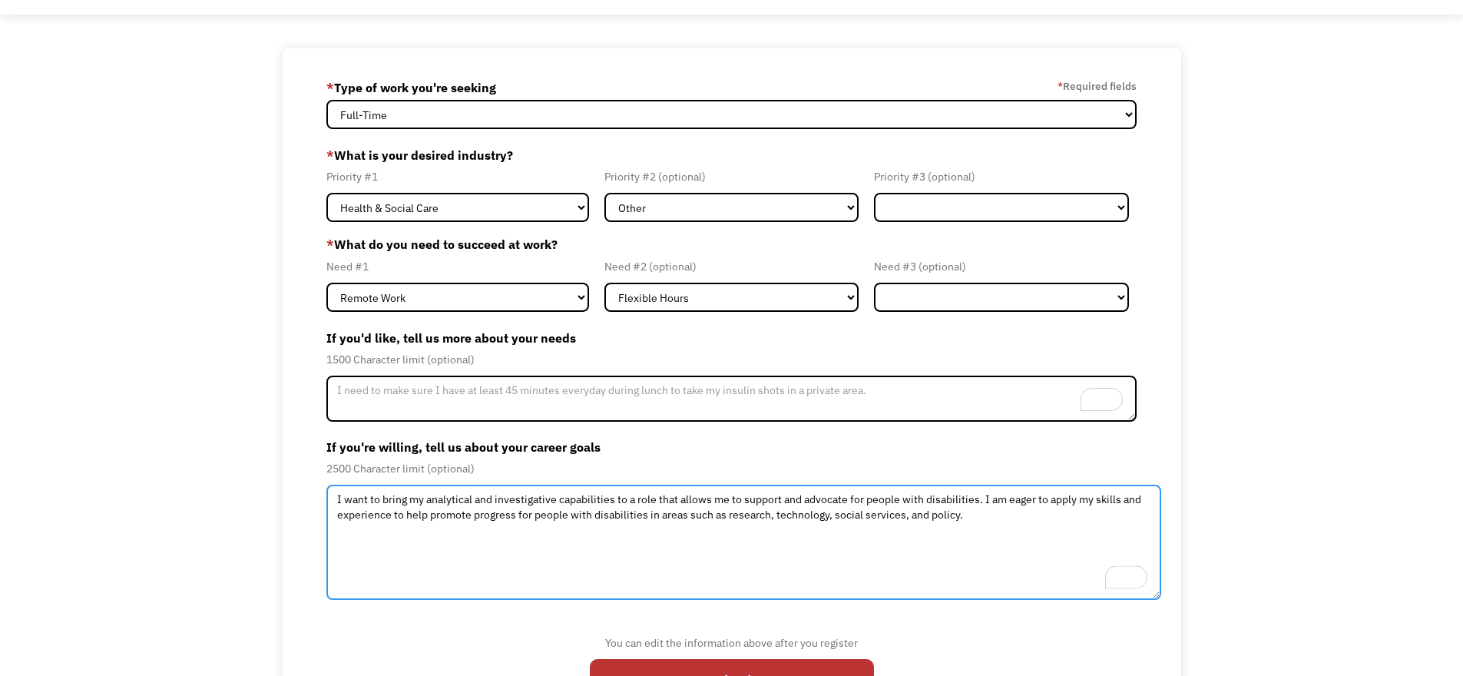
click at [307, 490] on div "68d6cc30d44e7b8f1b357950 mlottlaura@gmail.com Laura Mlott * Type of work you're…" at bounding box center [732, 396] width 898 height 696
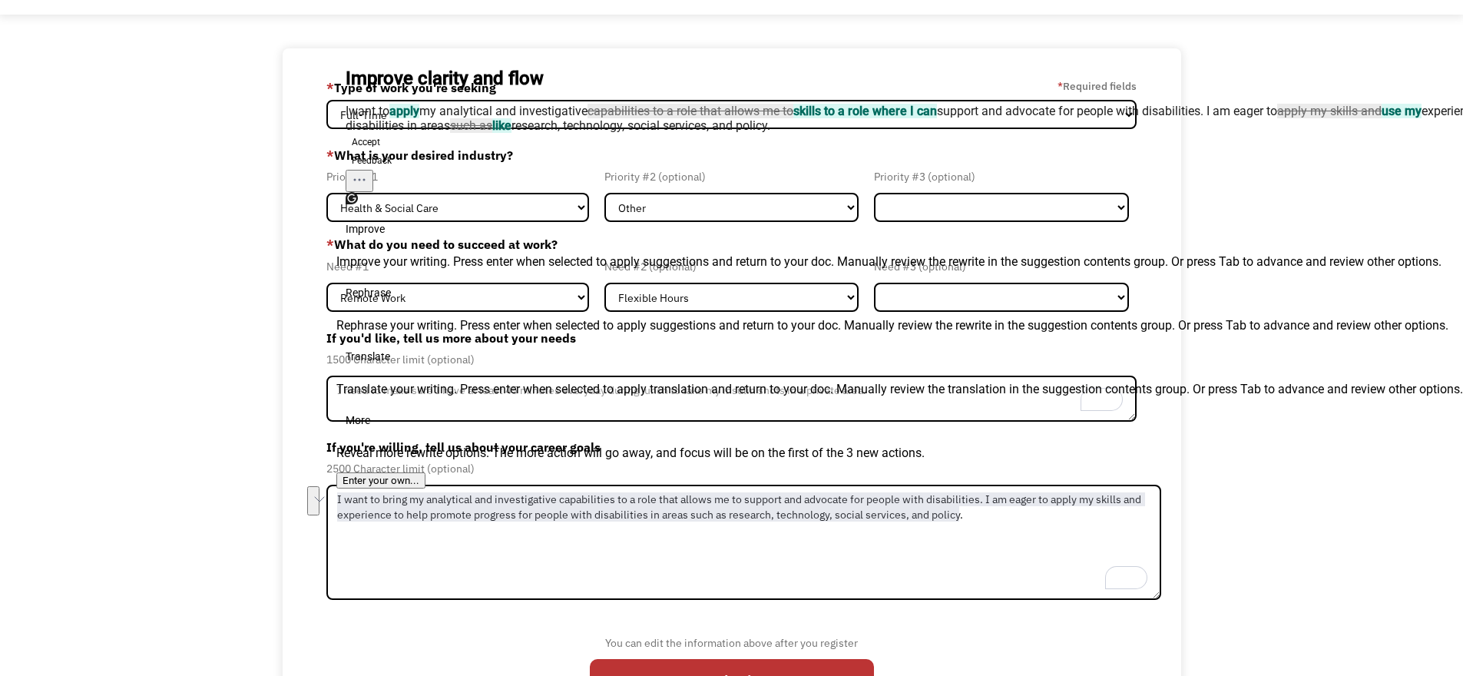
click at [385, 151] on button "Accept" at bounding box center [366, 142] width 41 height 18
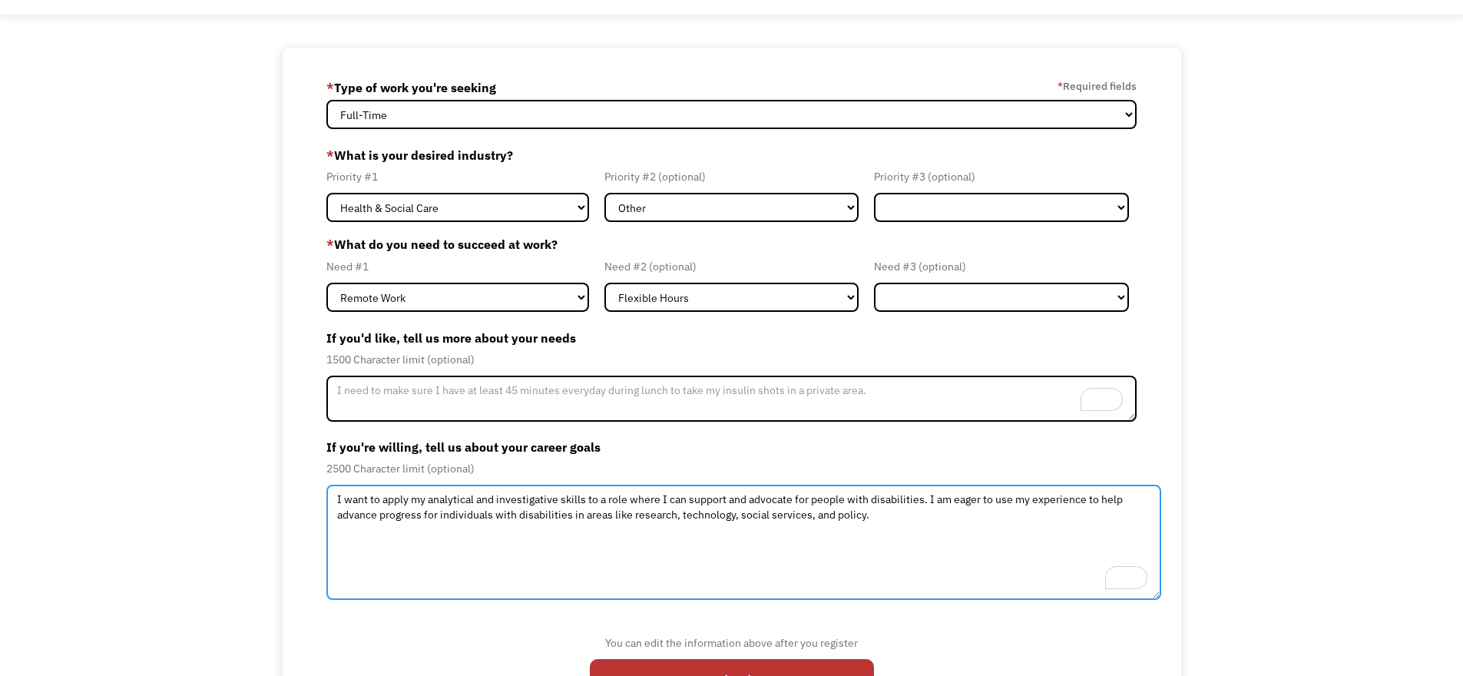
click at [1031, 498] on textarea "I want to apply my analytical and investigative skills to a role where I can su…" at bounding box center [743, 542] width 835 height 115
drag, startPoint x: 1143, startPoint y: 498, endPoint x: 1095, endPoint y: 501, distance: 47.7
click at [1095, 501] on textarea "I want to apply my analytical and investigative skills to a role where I can su…" at bounding box center [743, 542] width 835 height 115
drag, startPoint x: 1150, startPoint y: 497, endPoint x: 1093, endPoint y: 501, distance: 57.8
click at [1093, 501] on textarea "I want to apply my analytical and investigative skills to a role where I can su…" at bounding box center [743, 542] width 835 height 115
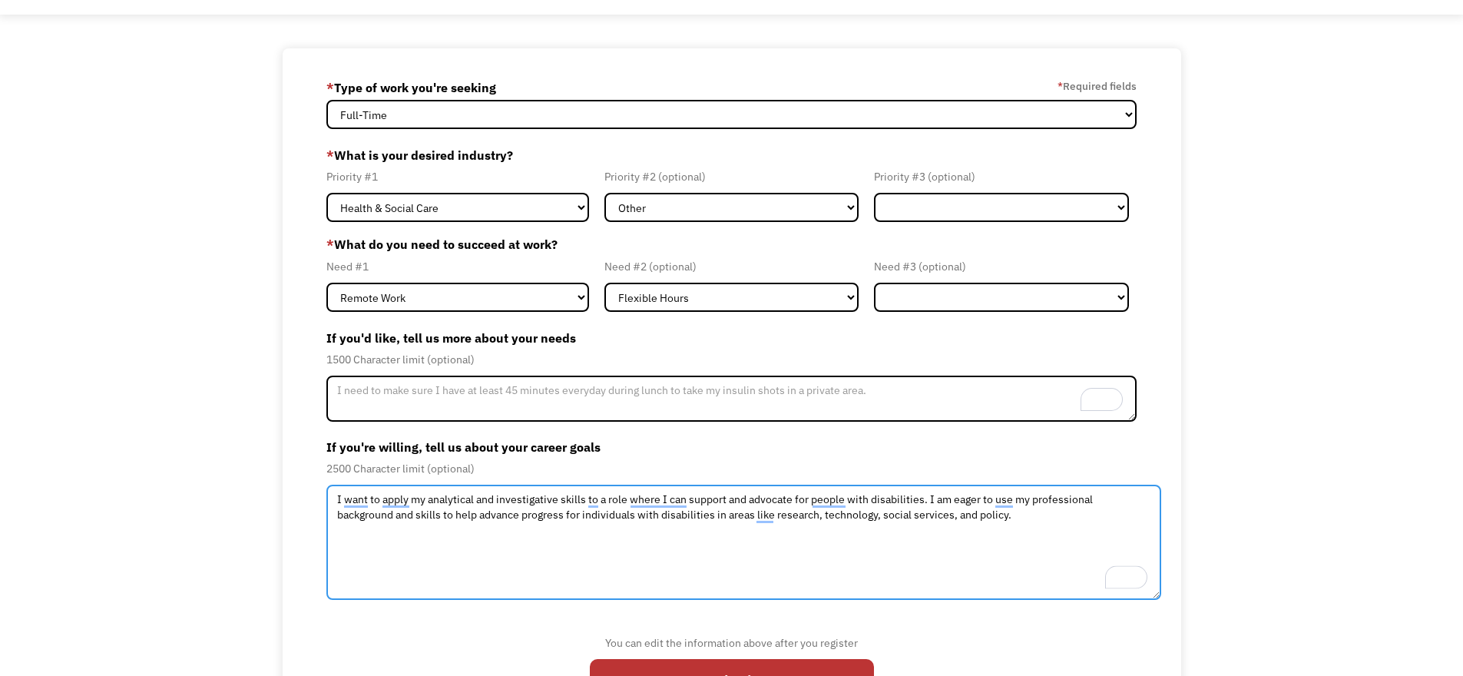
click at [1016, 524] on textarea "I want to apply my analytical and investigative skills to a role where I can su…" at bounding box center [743, 542] width 835 height 115
drag, startPoint x: 1046, startPoint y: 516, endPoint x: 151, endPoint y: 500, distance: 894.7
click at [151, 500] on div "68d6cc30d44e7b8f1b357950 mlottlaura@gmail.com Laura Mlott * Type of work you're…" at bounding box center [731, 396] width 1463 height 696
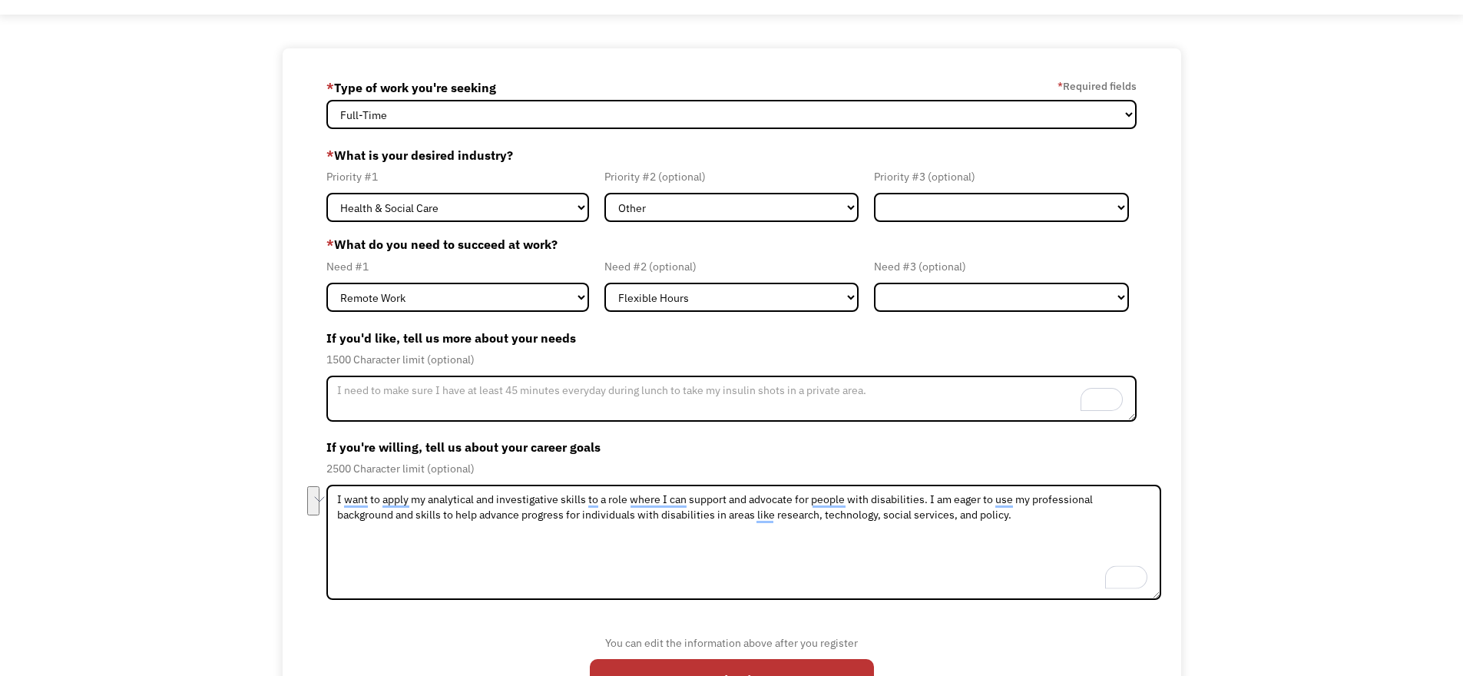
click at [319, 502] on button "See rewrite suggestions" at bounding box center [313, 500] width 12 height 29
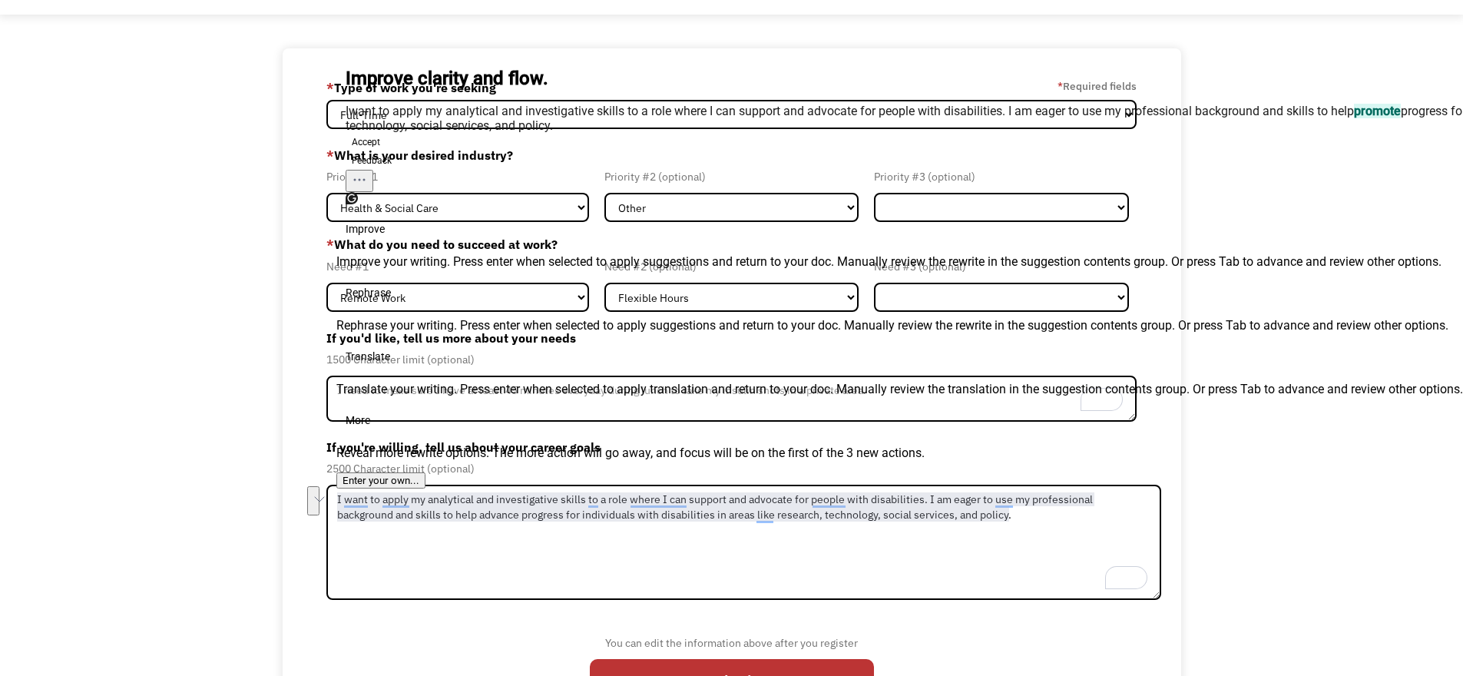
click at [386, 151] on button "Accept" at bounding box center [366, 142] width 41 height 18
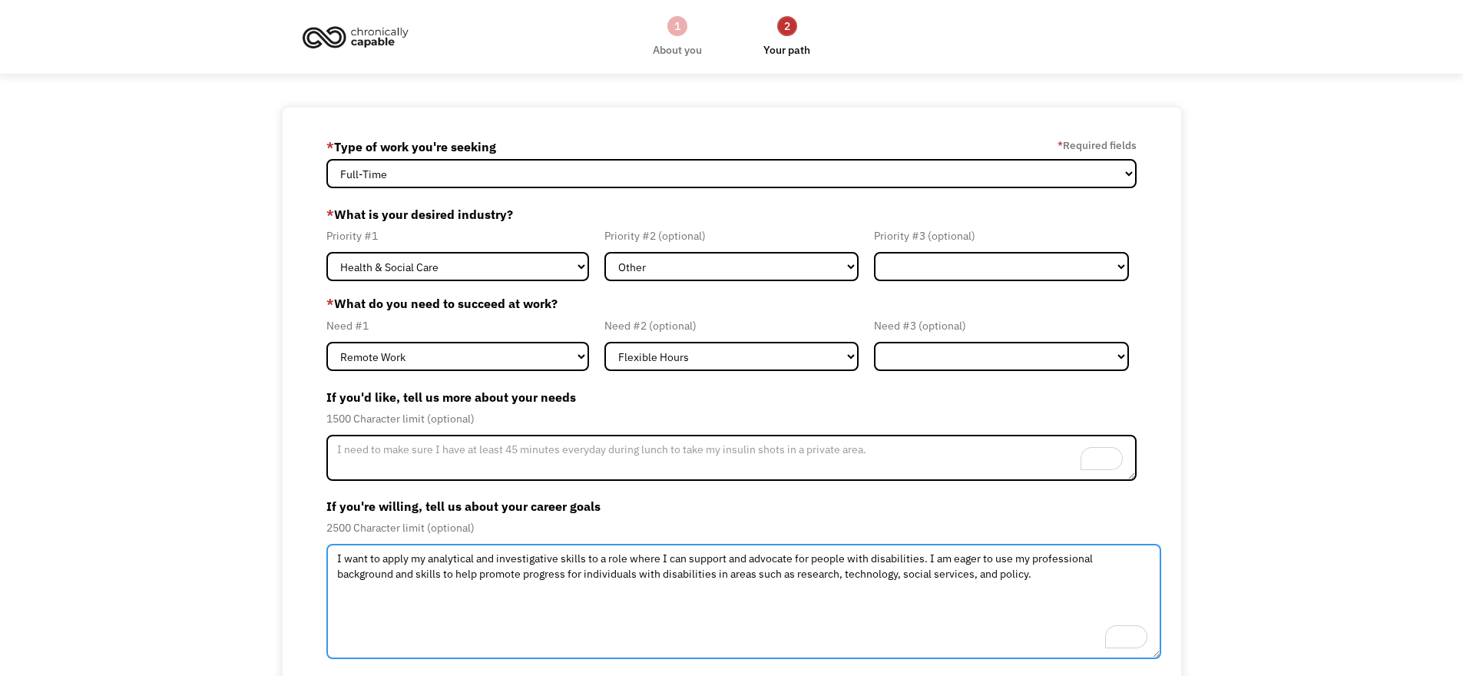
type textarea "I want to apply my analytical and investigative skills to a role where I can su…"
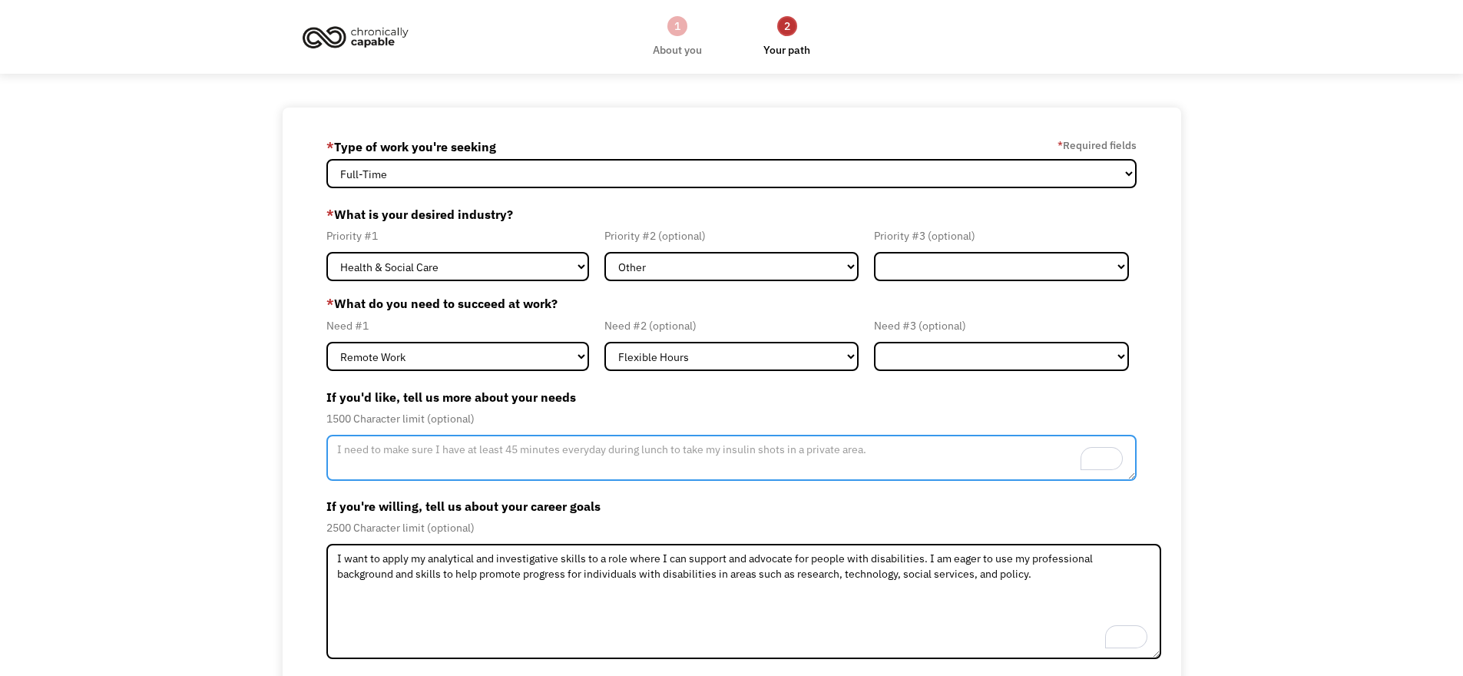
click at [501, 449] on textarea "To enrich screen reader interactions, please activate Accessibility in Grammarl…" at bounding box center [731, 458] width 811 height 46
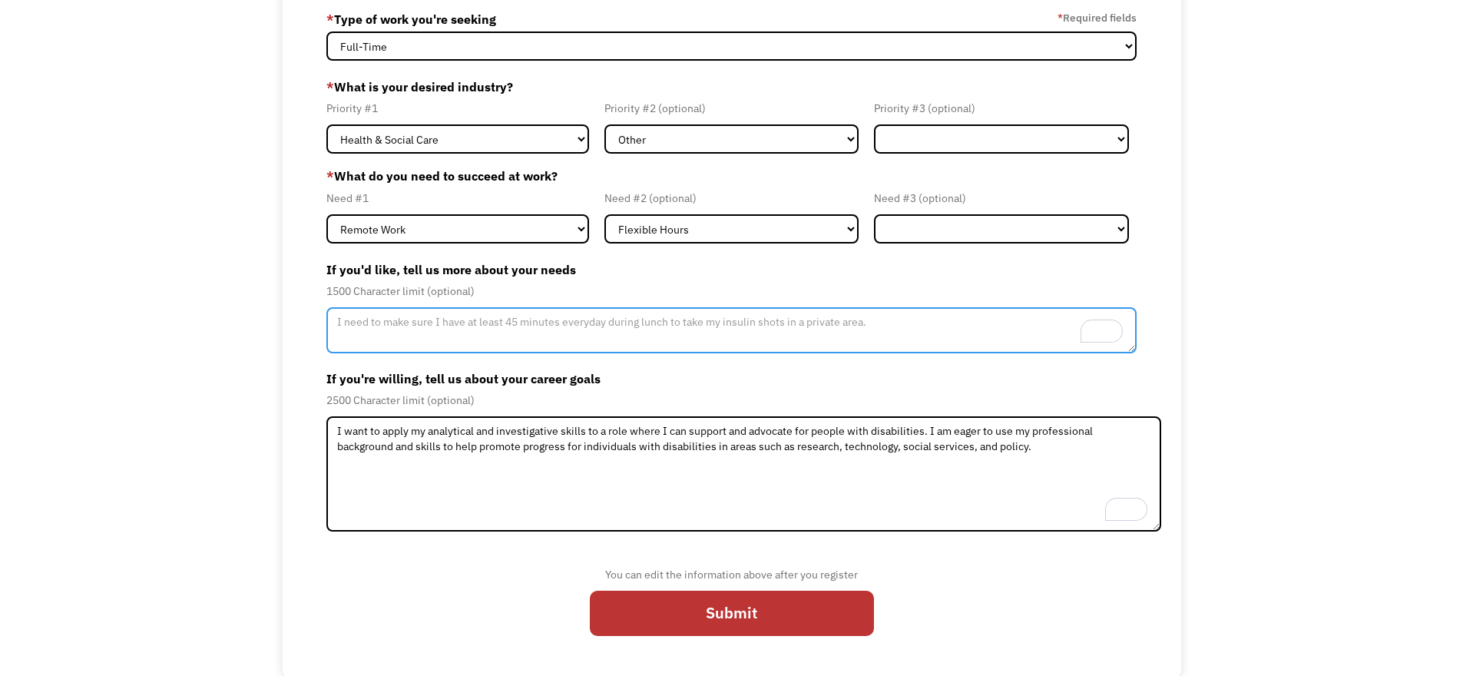
scroll to position [128, 0]
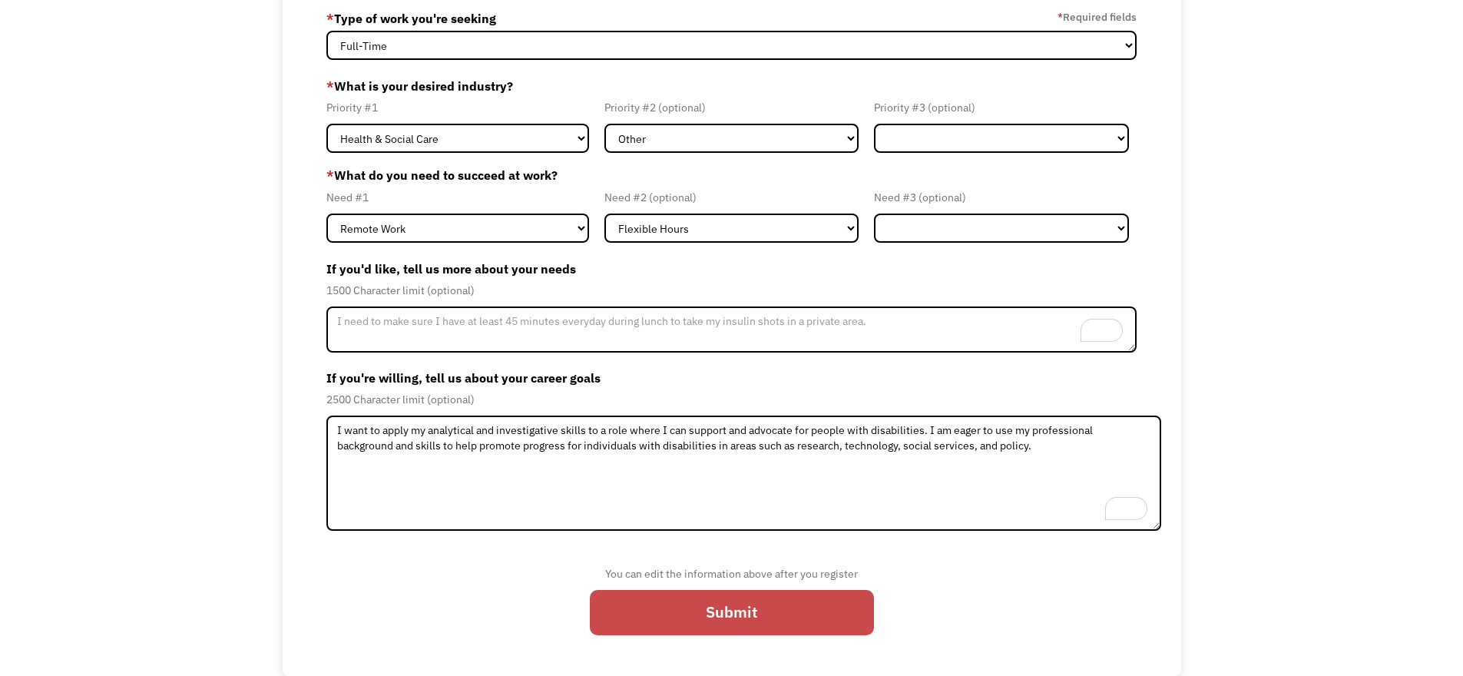
click at [666, 592] on input "Submit" at bounding box center [732, 612] width 284 height 45
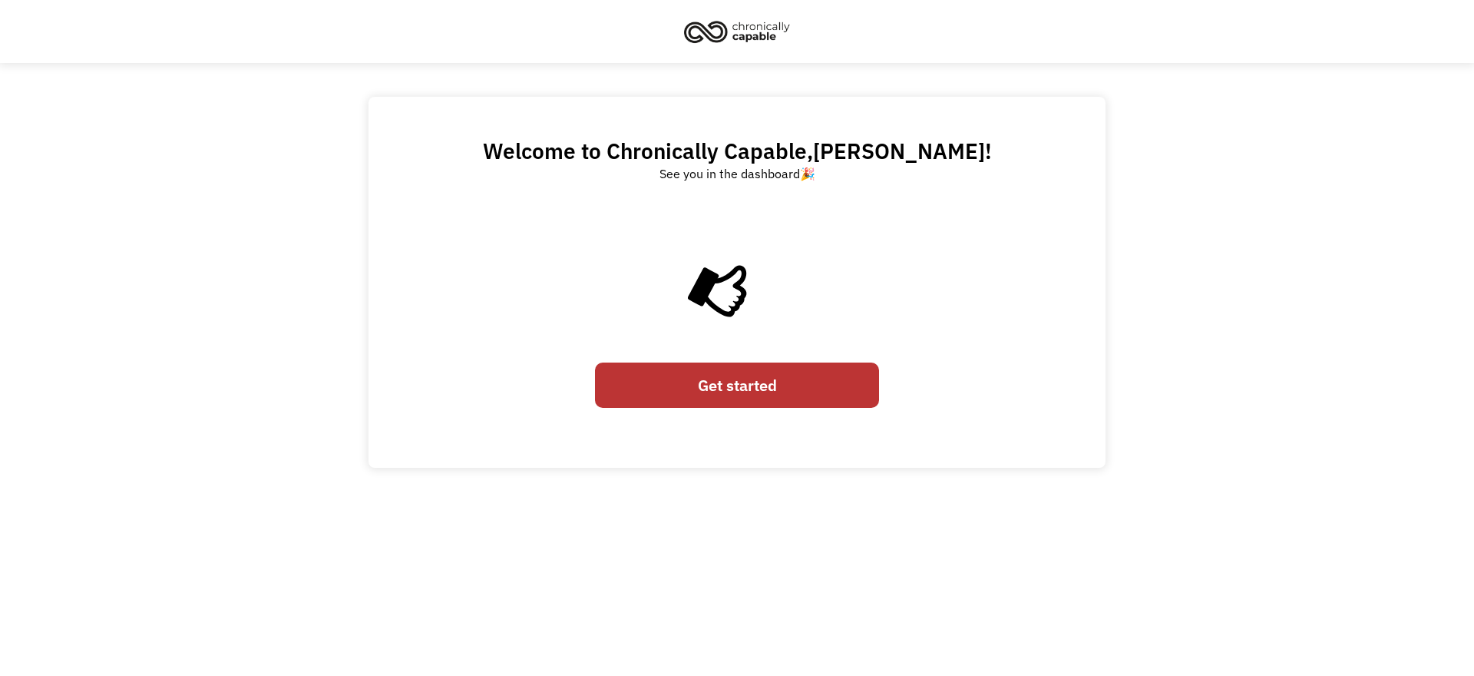
click at [729, 392] on link "Get started" at bounding box center [737, 384] width 284 height 45
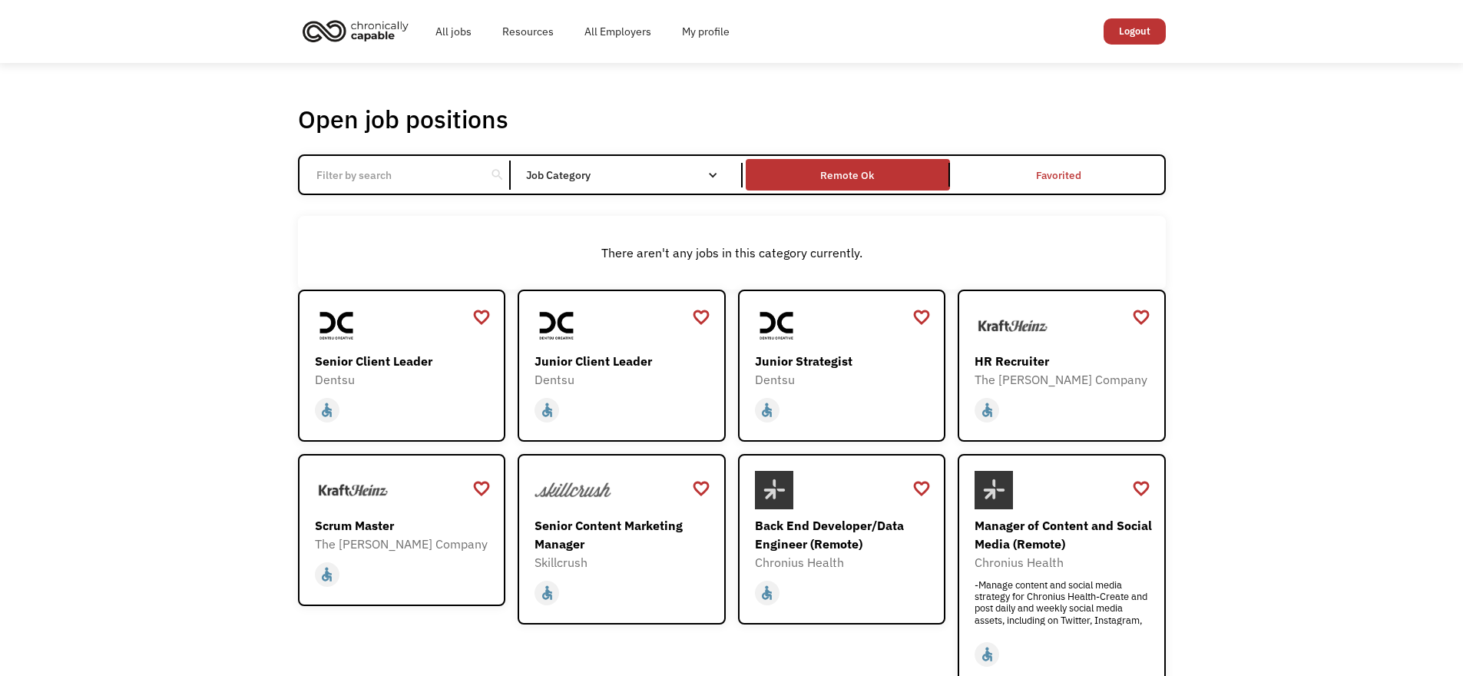
click at [831, 187] on link "Remote Ok" at bounding box center [848, 175] width 210 height 38
